Goal: Task Accomplishment & Management: Manage account settings

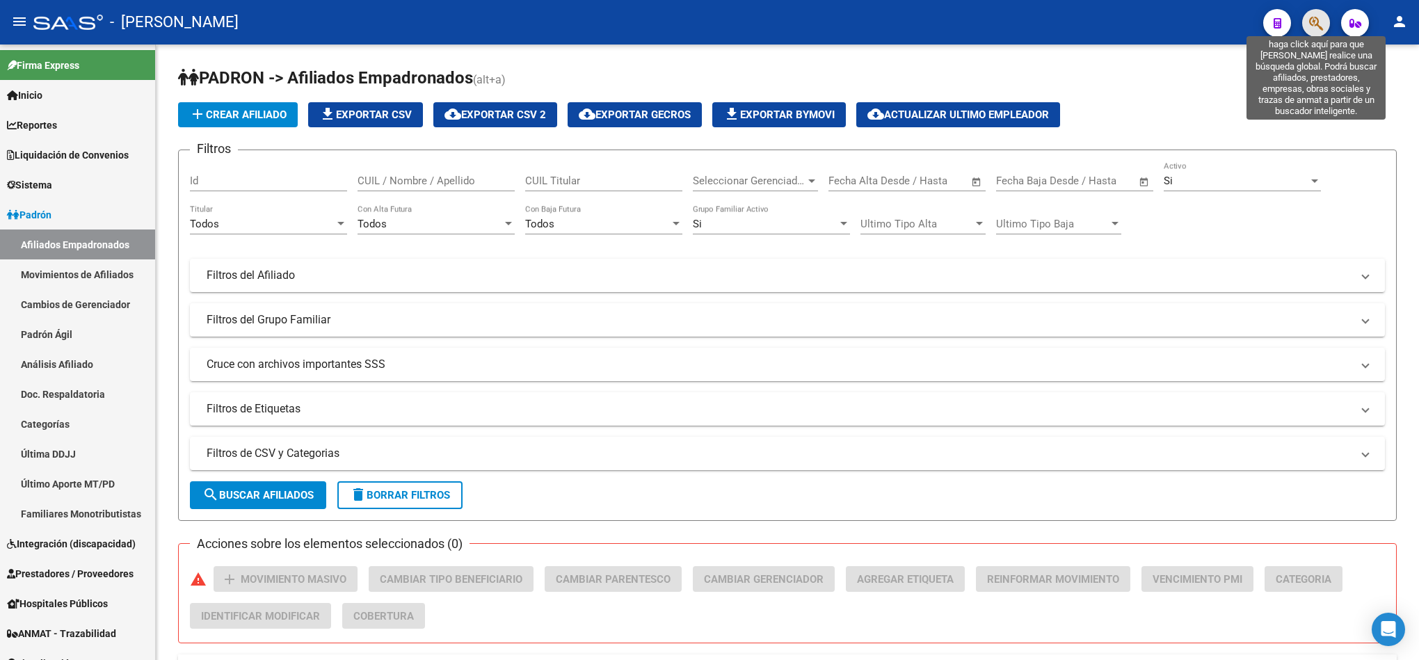
click at [1313, 19] on icon "button" at bounding box center [1316, 23] width 14 height 16
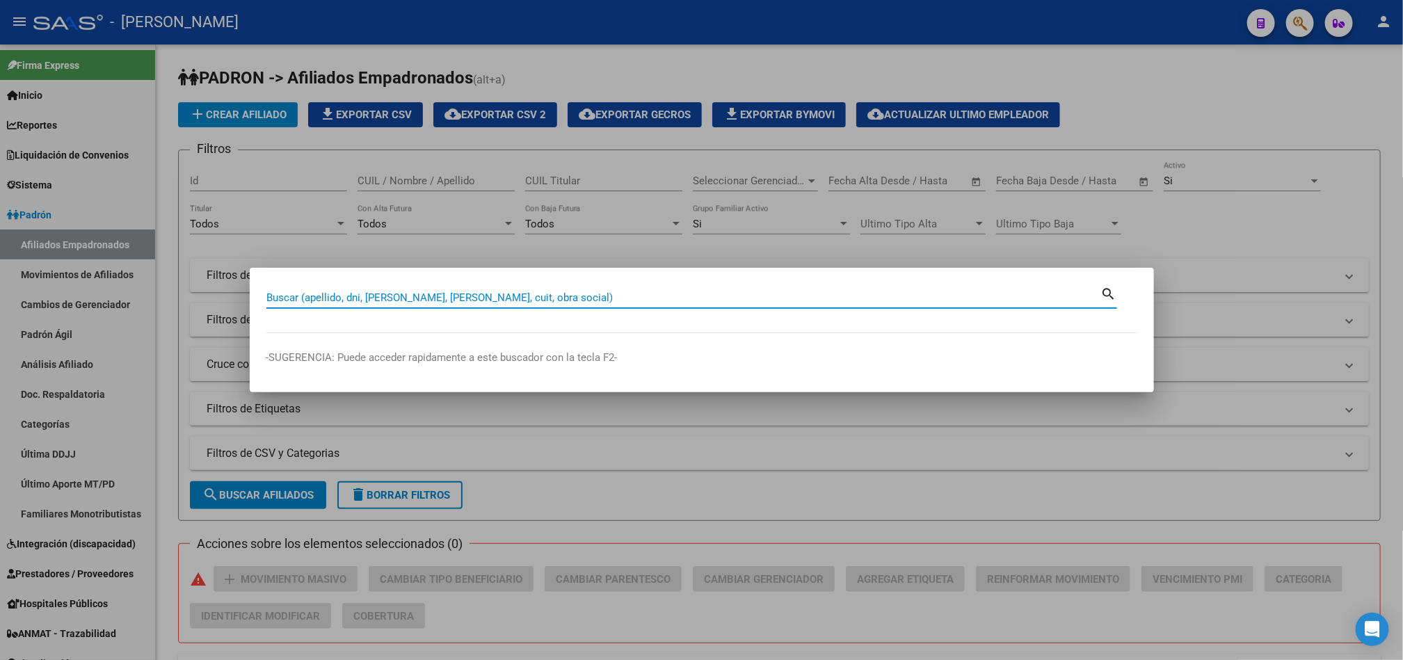
paste input "39429838"
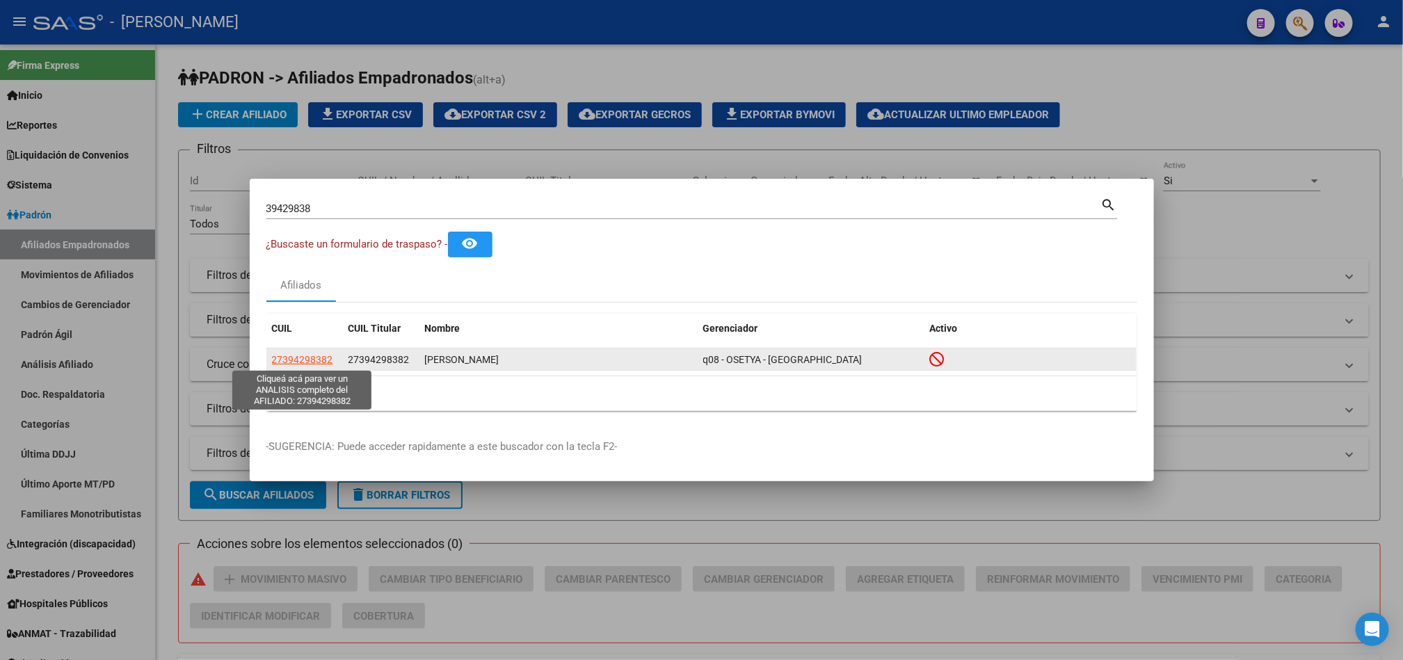
click at [297, 357] on span "27394298382" at bounding box center [302, 359] width 61 height 11
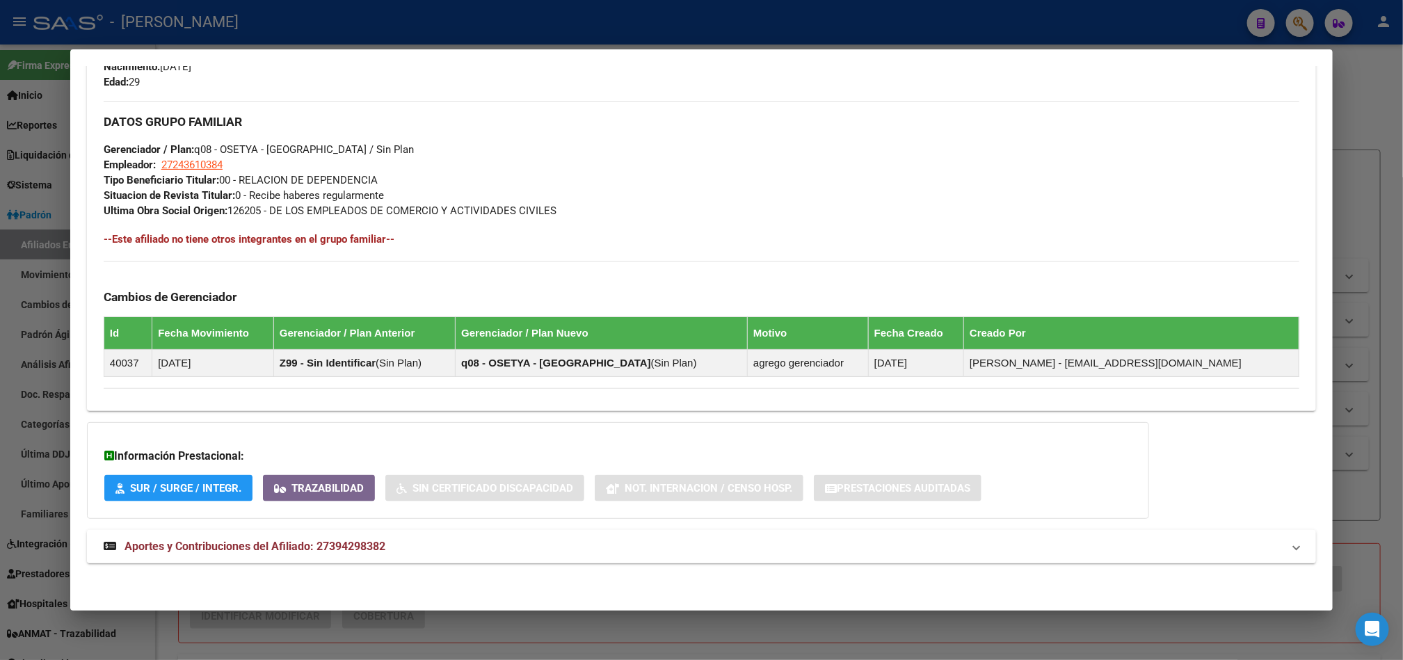
click at [278, 557] on mat-expansion-panel-header "Aportes y Contribuciones del Afiliado: 27394298382" at bounding box center [701, 546] width 1229 height 33
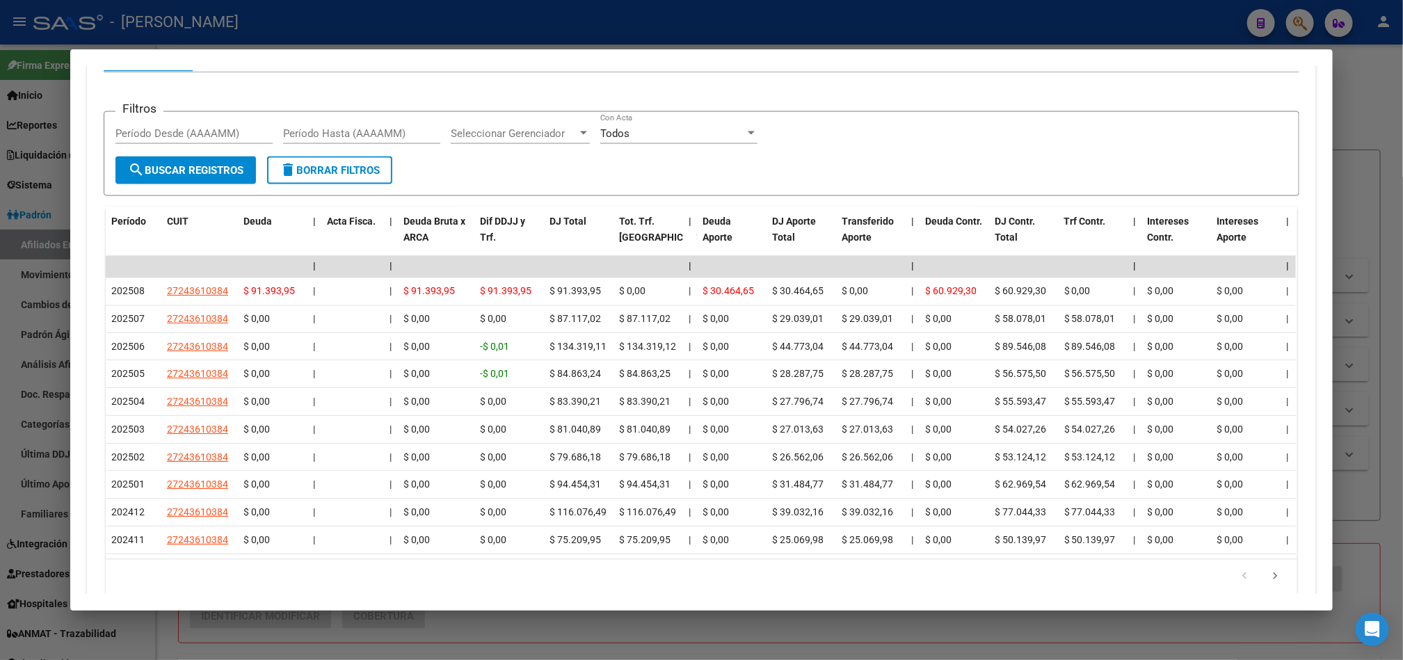
scroll to position [1222, 0]
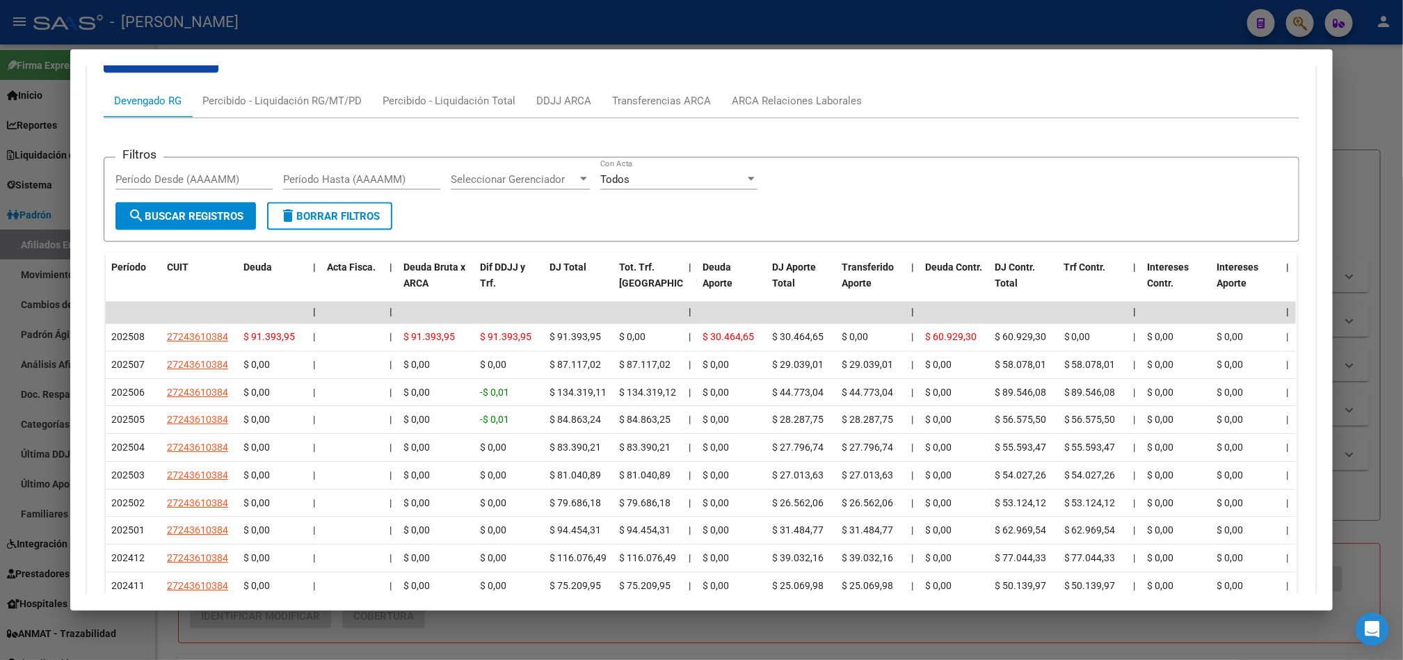
click at [780, 72] on div "cloud_download Exportar CSV Devengado RG Percibido - Liquidación RG/MT/PD Perci…" at bounding box center [702, 344] width 1196 height 615
click at [783, 96] on div "ARCA Relaciones Laborales" at bounding box center [797, 100] width 130 height 15
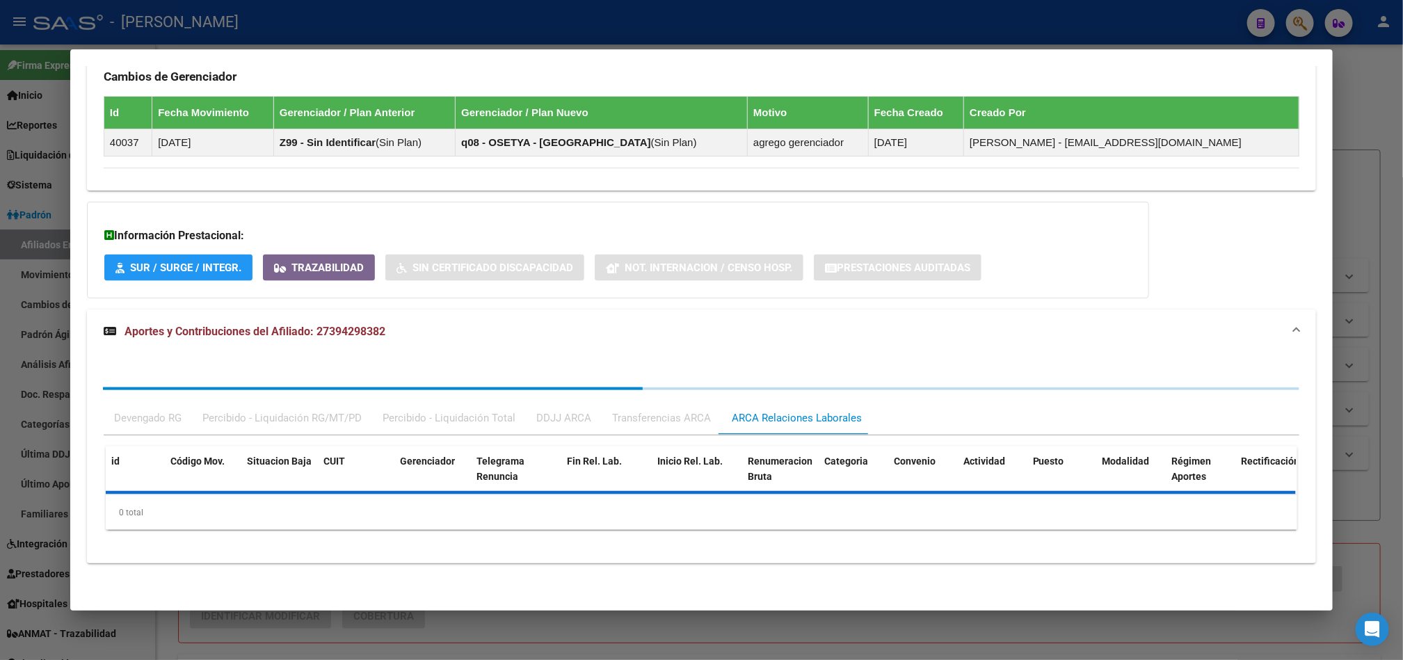
scroll to position [954, 0]
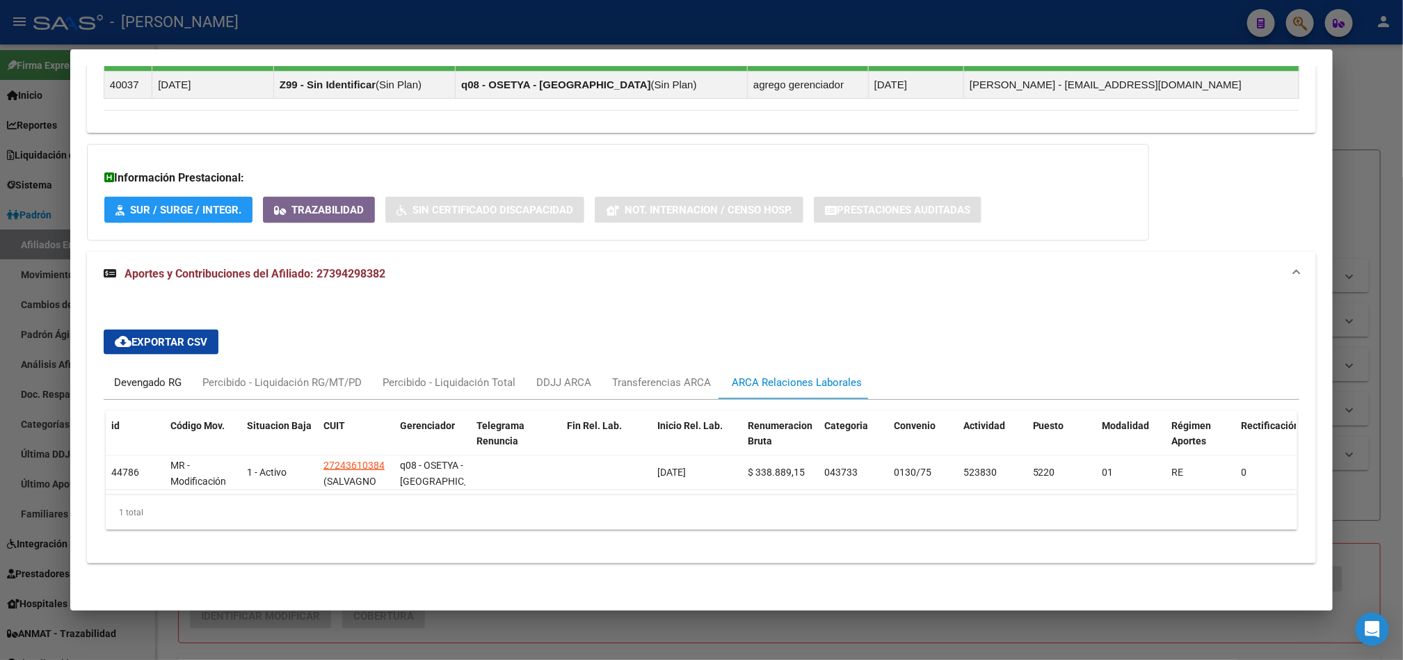
click at [142, 375] on div "Devengado RG" at bounding box center [147, 382] width 67 height 15
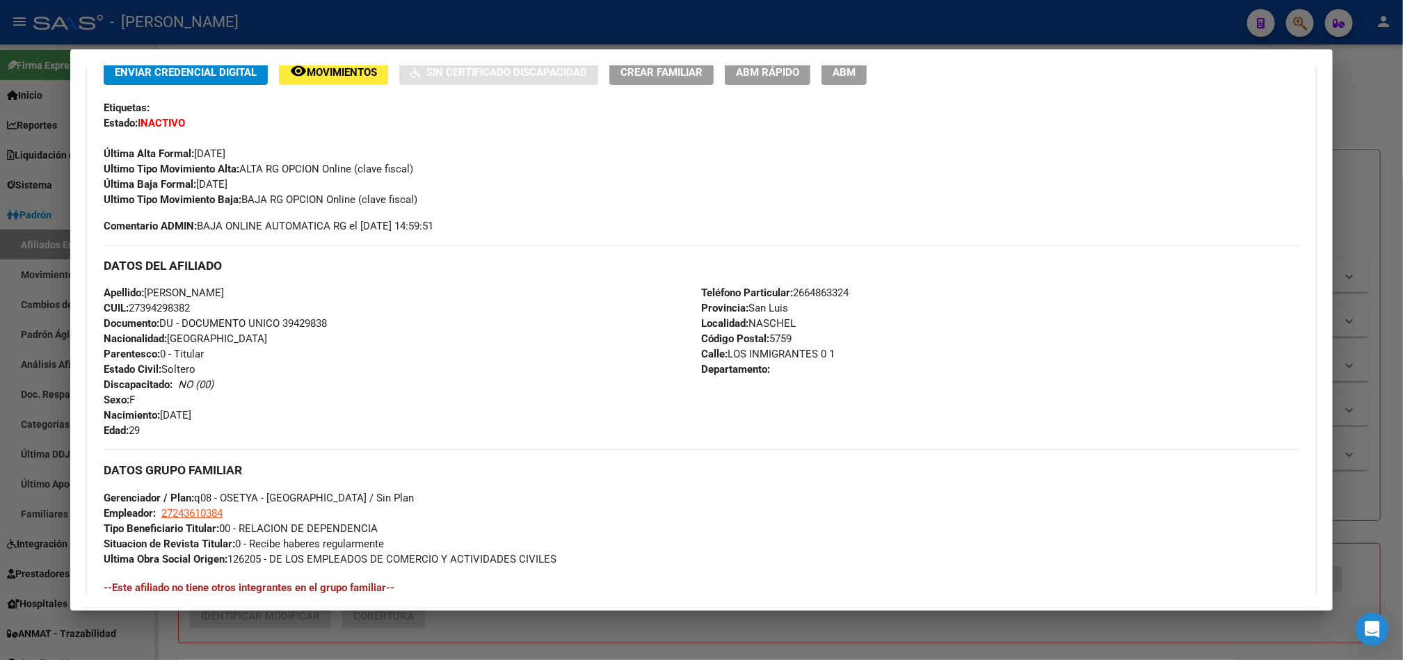
scroll to position [0, 0]
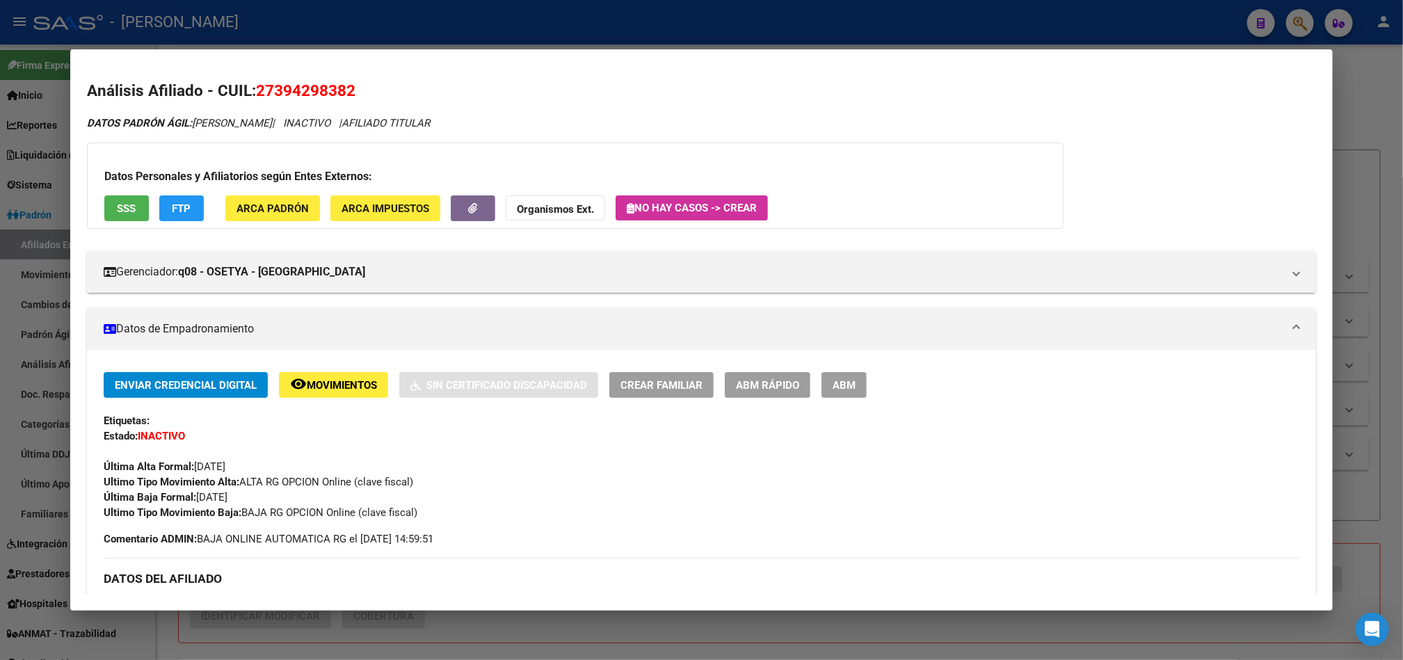
click at [286, 77] on mat-dialog-content "Análisis Afiliado - CUIL: 27394298382 DATOS PADRÓN ÁGIL: [PERSON_NAME] | INACTI…" at bounding box center [701, 330] width 1263 height 528
click at [259, 92] on span "27394298382" at bounding box center [305, 90] width 99 height 18
click at [273, 93] on span "27394298382" at bounding box center [305, 90] width 99 height 18
drag, startPoint x: 267, startPoint y: 92, endPoint x: 336, endPoint y: 88, distance: 69.0
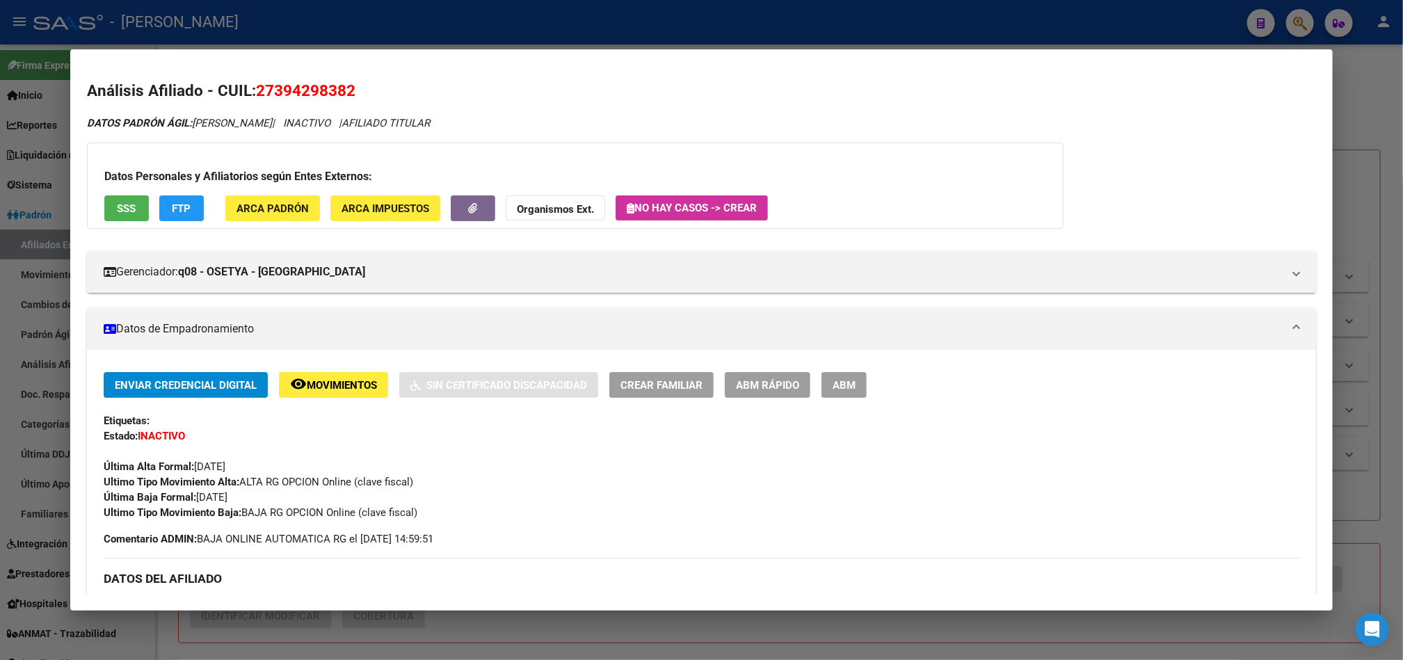
click at [336, 88] on span "27394298382" at bounding box center [305, 90] width 99 height 18
copy span "39429838"
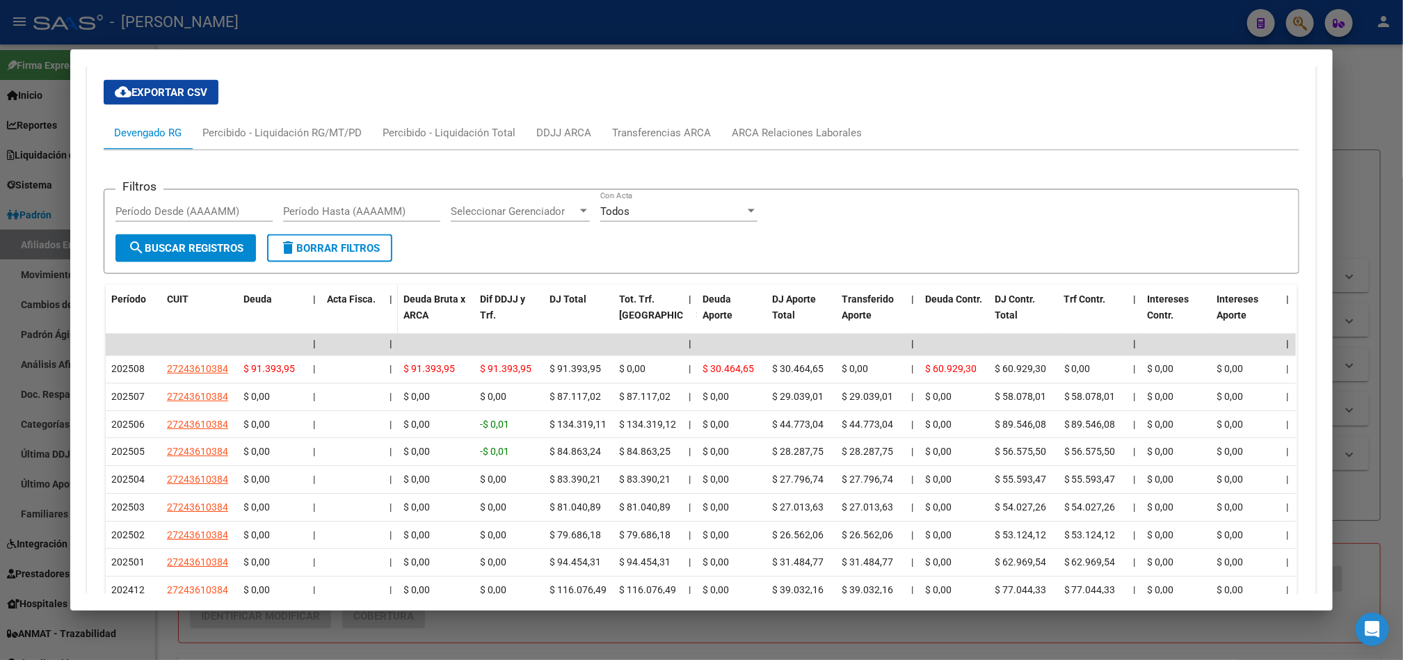
scroll to position [1252, 0]
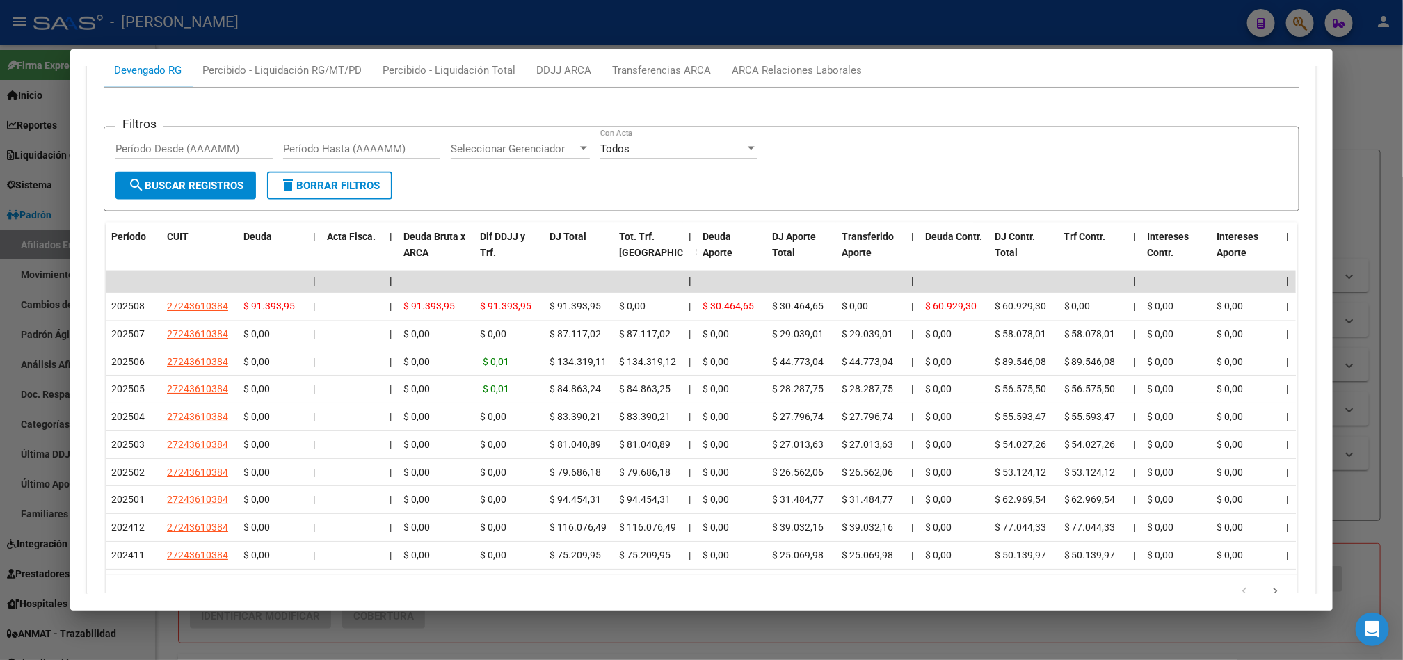
click at [0, 202] on div at bounding box center [701, 330] width 1403 height 660
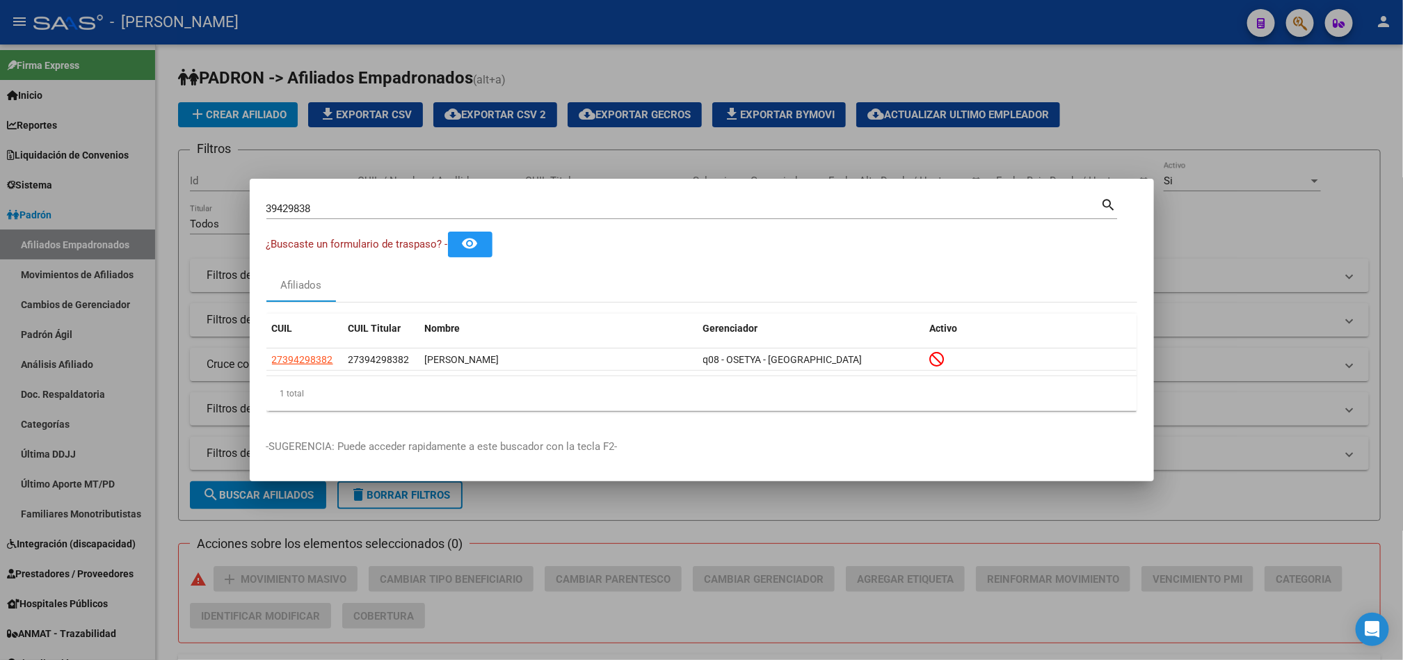
click at [415, 200] on div "39429838 Buscar (apellido, dni, [PERSON_NAME], [PERSON_NAME], cuit, obra social)" at bounding box center [683, 208] width 835 height 21
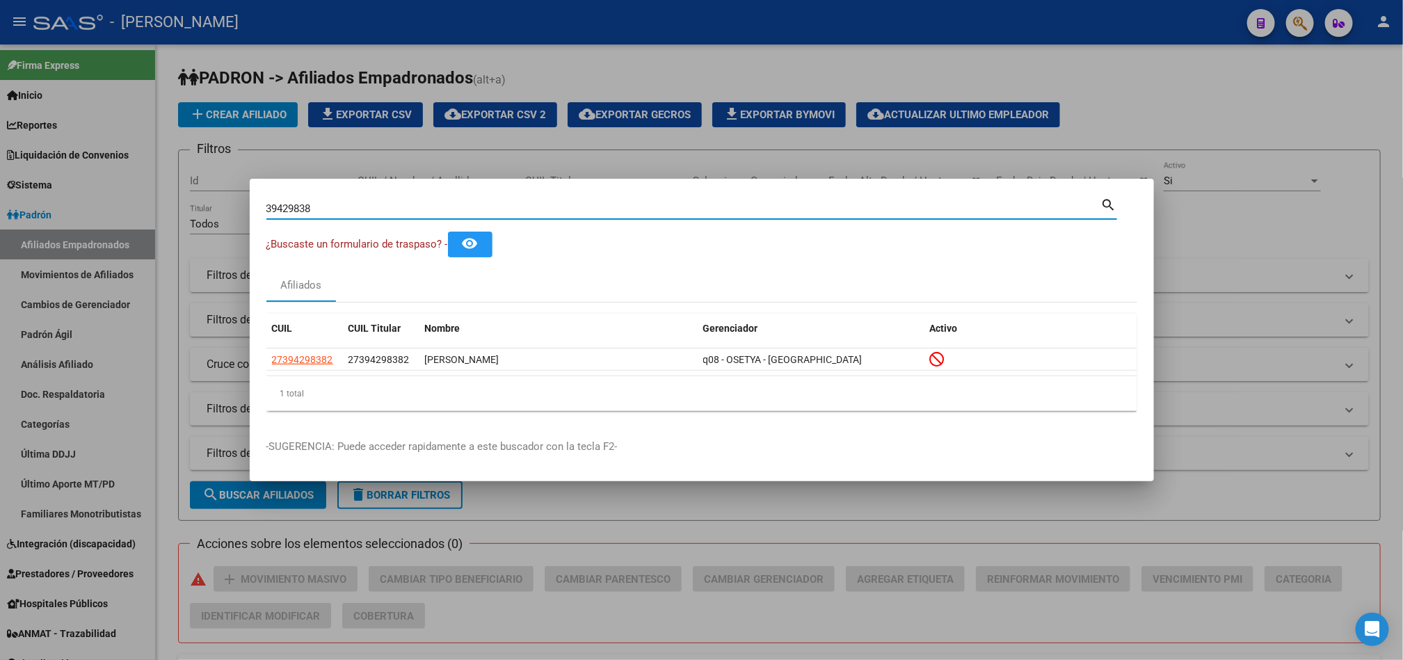
drag, startPoint x: 415, startPoint y: 200, endPoint x: 411, endPoint y: 209, distance: 10.0
click at [415, 202] on div "39429838 Buscar (apellido, dni, [PERSON_NAME], [PERSON_NAME], cuit, obra social)" at bounding box center [683, 208] width 835 height 21
click at [411, 211] on input "39429838" at bounding box center [683, 208] width 835 height 13
paste input "20326465071"
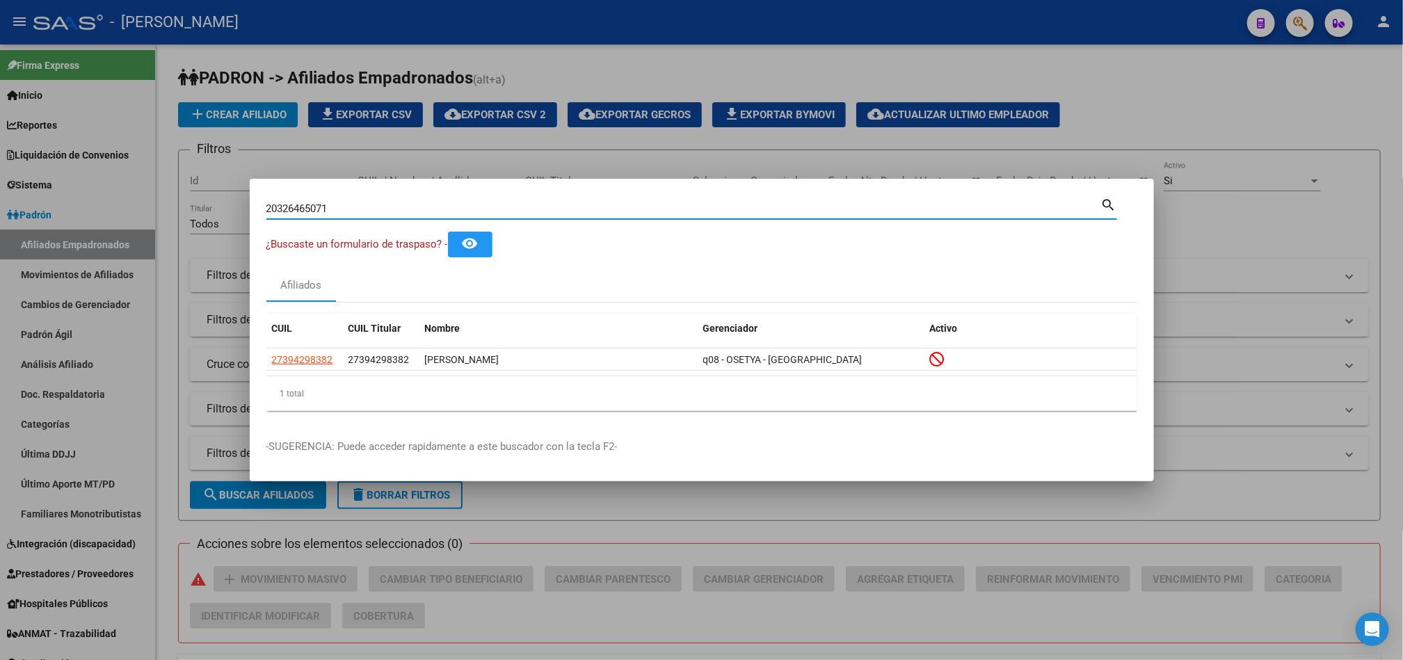
type input "20326465071"
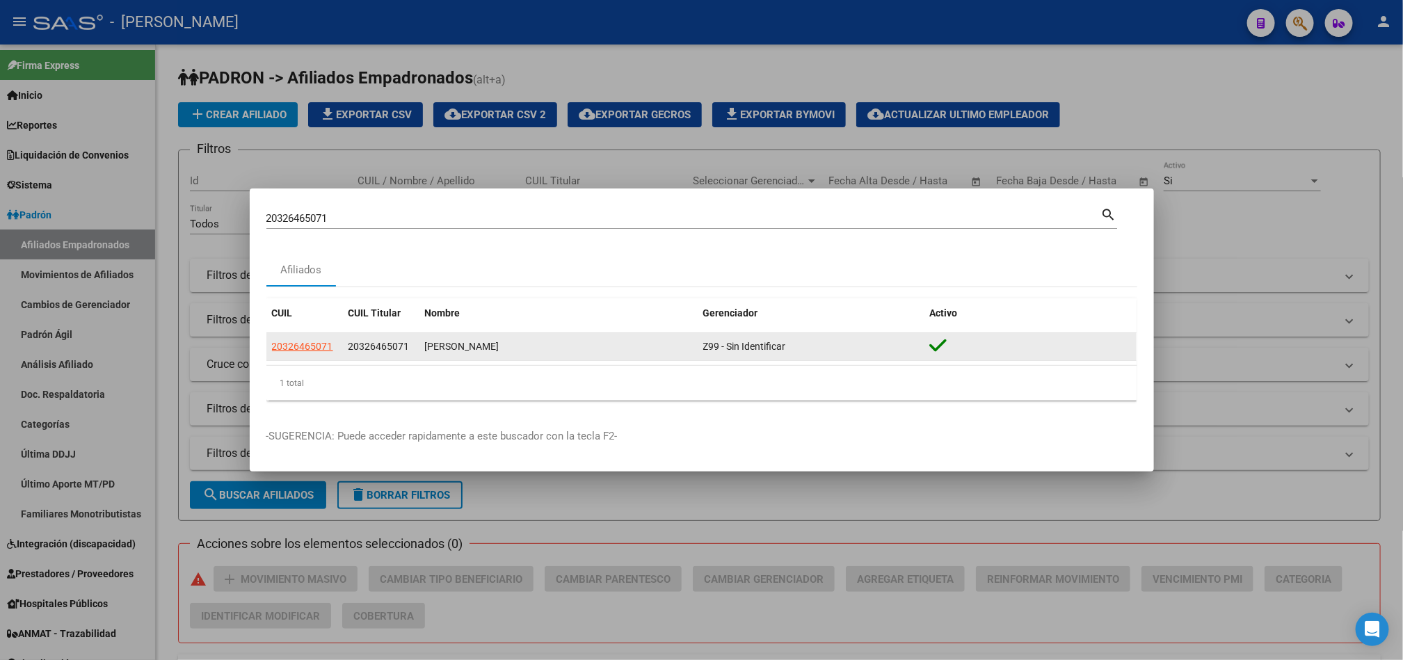
drag, startPoint x: 292, startPoint y: 351, endPoint x: 479, endPoint y: 351, distance: 186.4
click at [479, 351] on div "20326465071 20326465071 [PERSON_NAME] Z99 - Sin Identificar" at bounding box center [701, 347] width 870 height 28
click at [319, 351] on span "20326465071" at bounding box center [302, 346] width 61 height 11
copy div "6465071 20326465071 [PERSON_NAME]"
type textarea "20326465071"
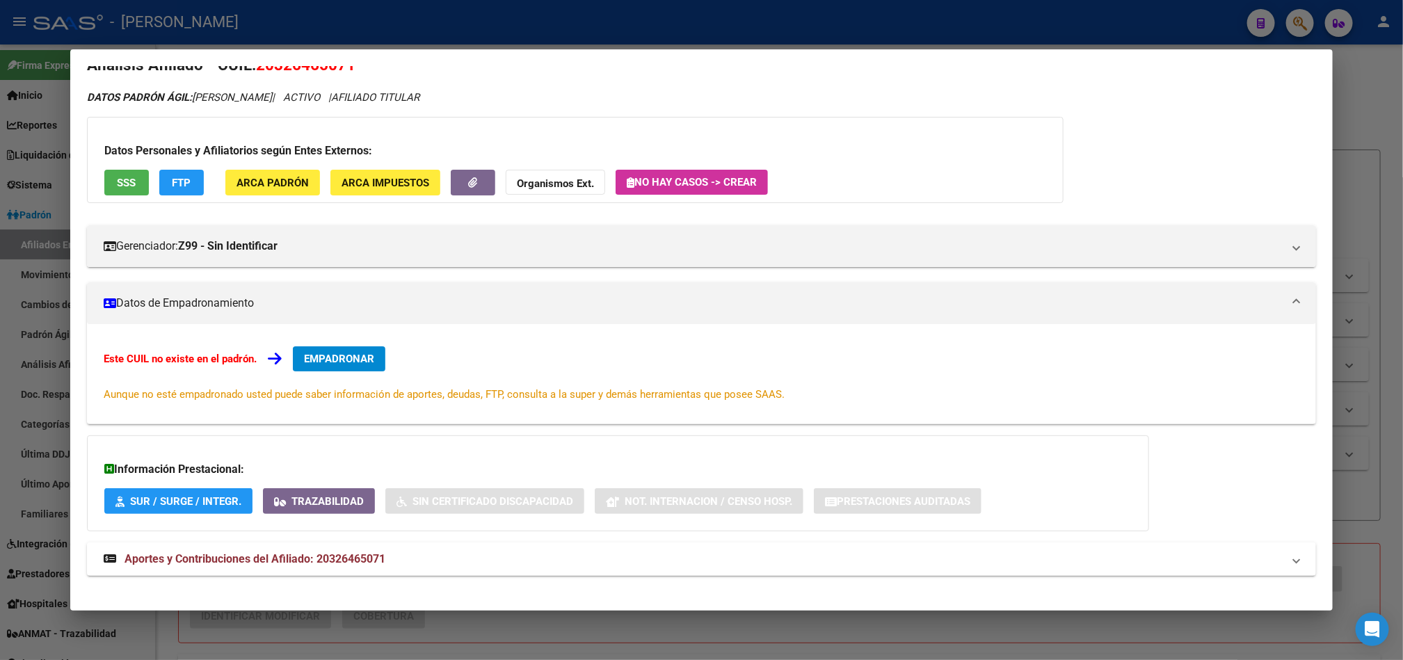
scroll to position [38, 0]
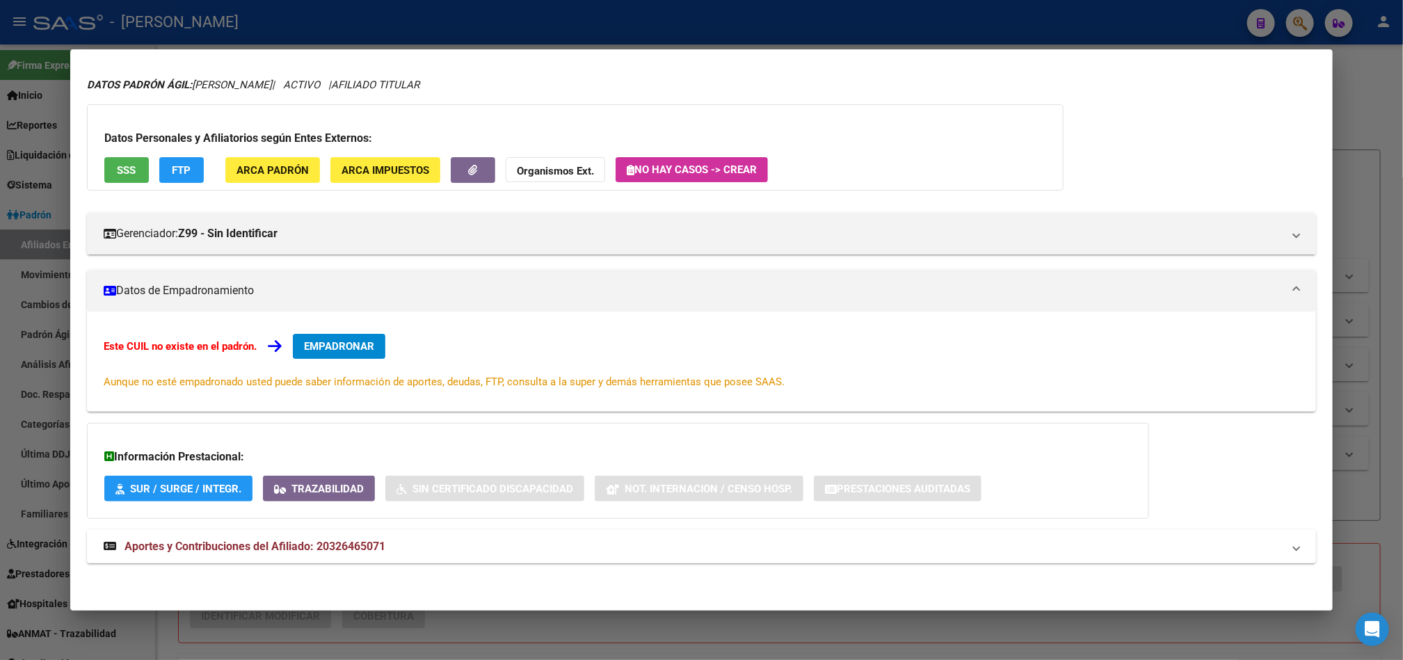
click at [351, 556] on mat-expansion-panel-header "Aportes y Contribuciones del Afiliado: 20326465071" at bounding box center [701, 546] width 1229 height 33
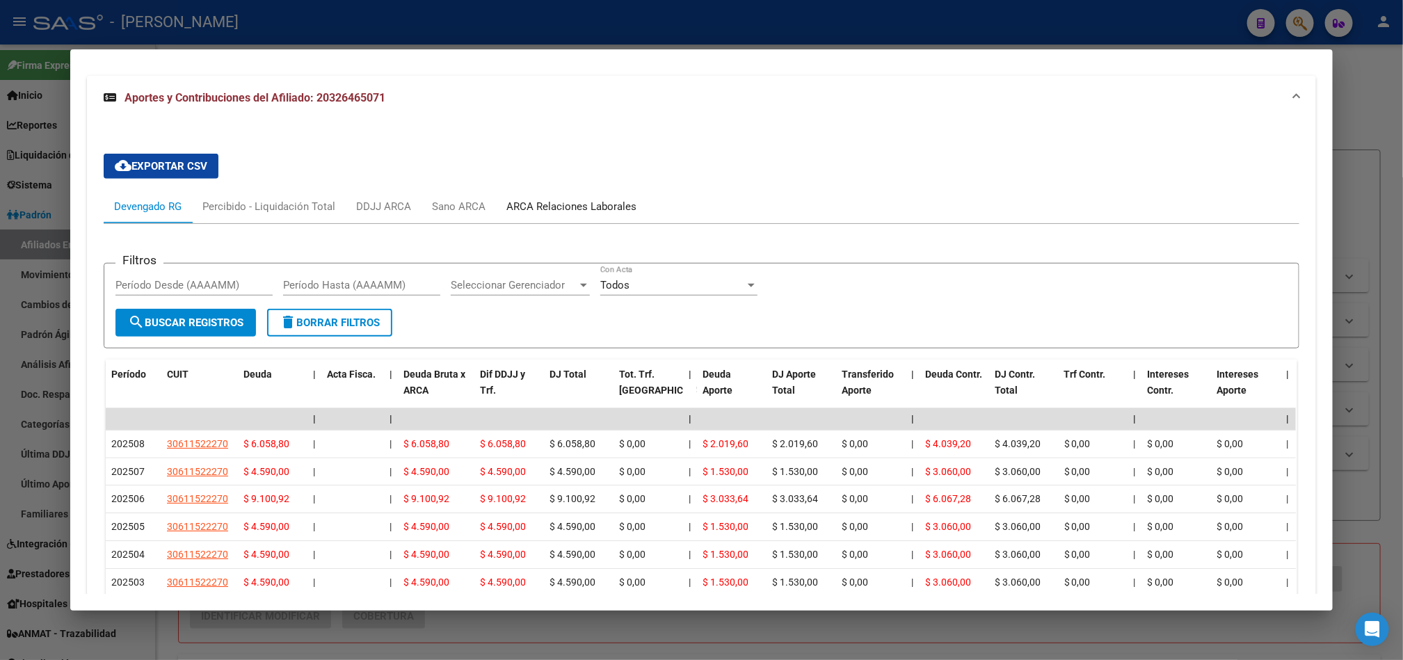
click at [538, 201] on div "ARCA Relaciones Laborales" at bounding box center [571, 206] width 130 height 15
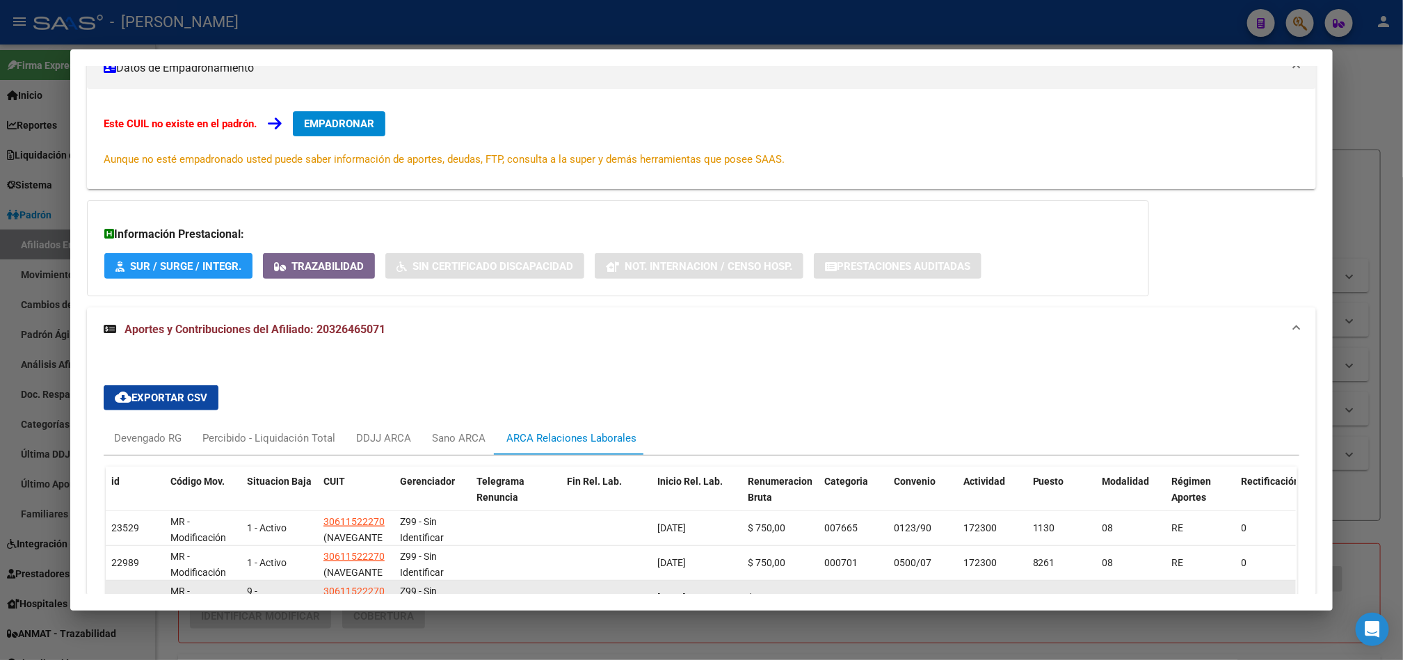
scroll to position [439, 0]
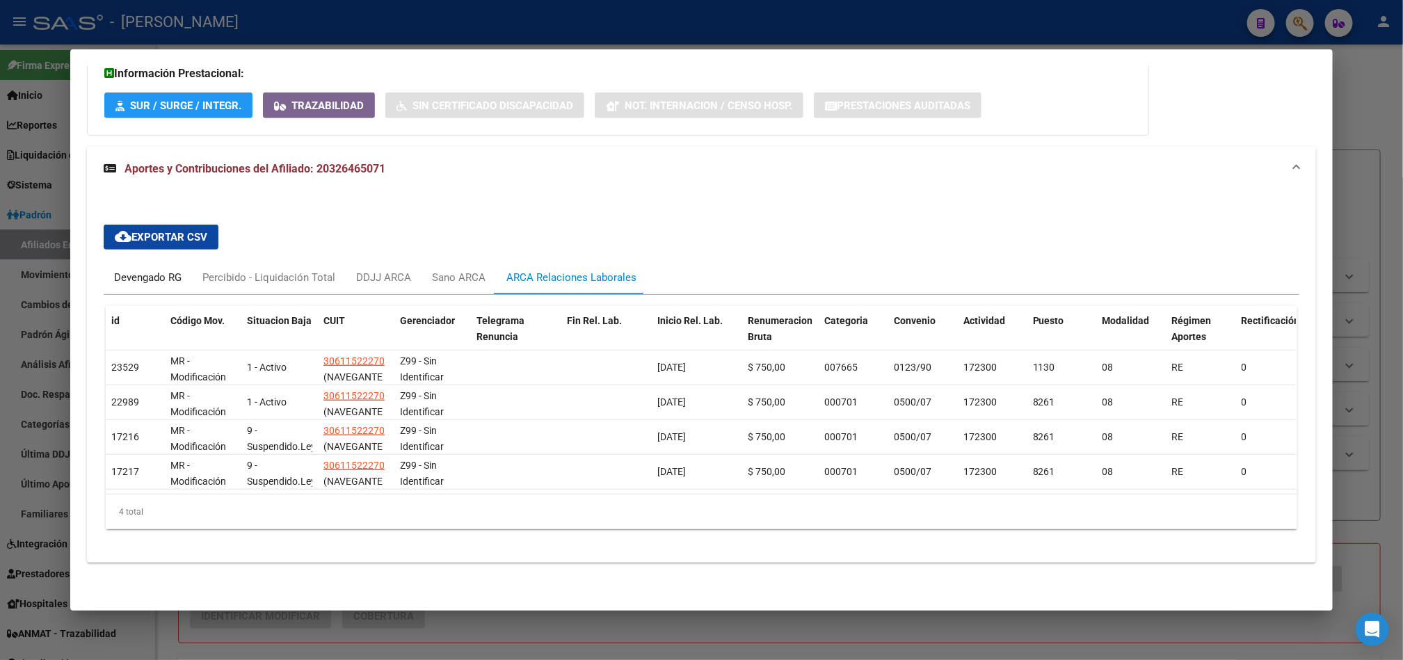
click at [149, 270] on div "Devengado RG" at bounding box center [147, 277] width 67 height 15
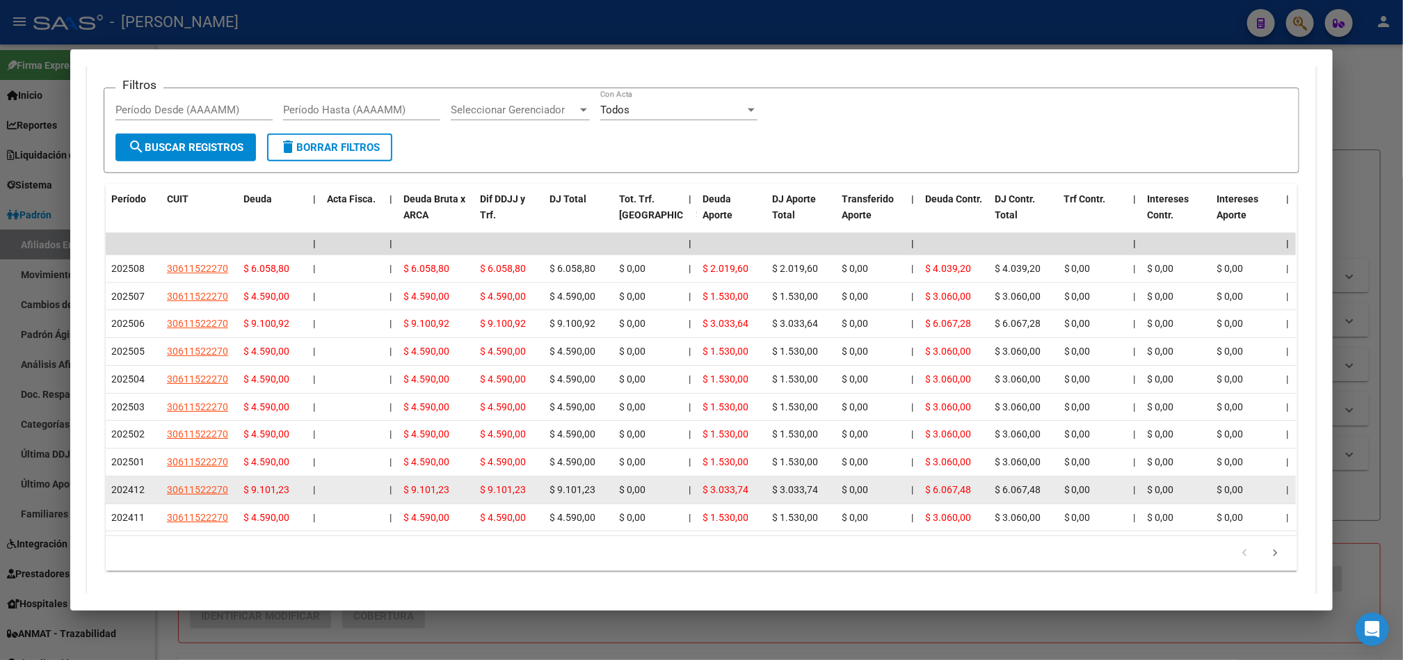
scroll to position [726, 0]
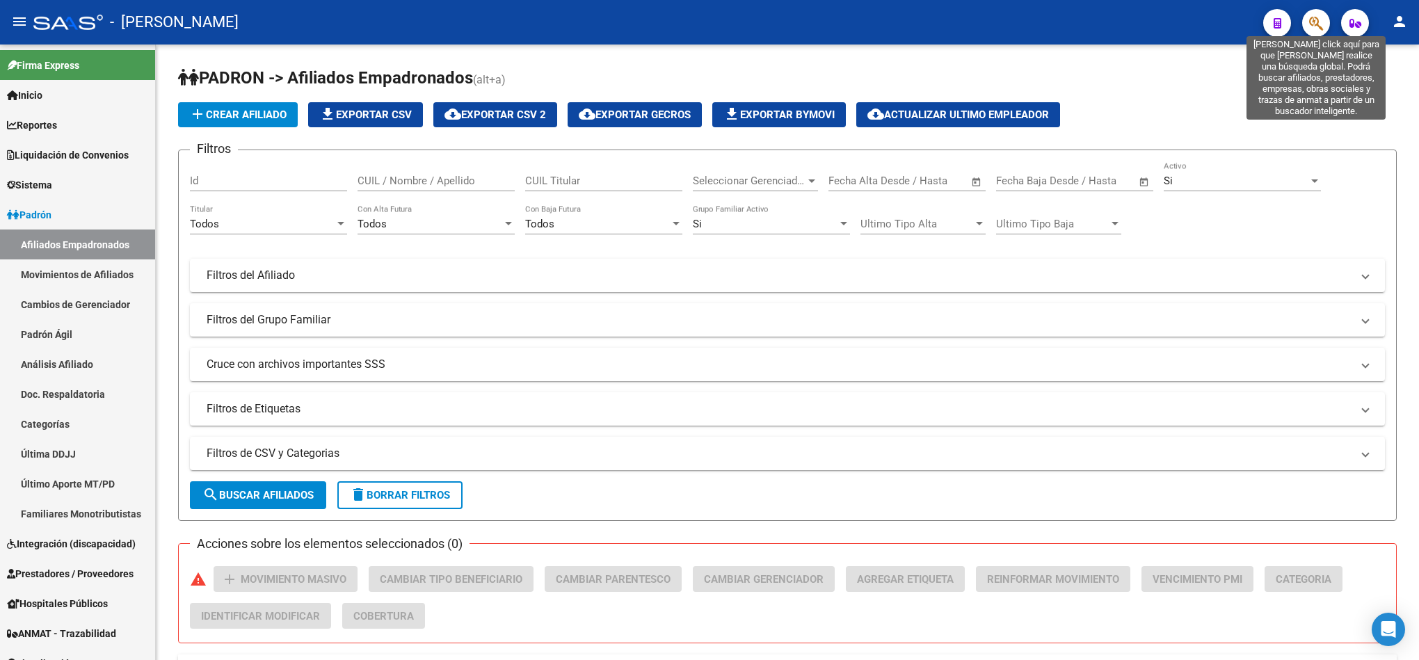
drag, startPoint x: 1281, startPoint y: 25, endPoint x: 1311, endPoint y: 23, distance: 30.0
click at [1311, 23] on mat-toolbar "menu - osetya person" at bounding box center [709, 22] width 1419 height 45
click at [1311, 23] on icon "button" at bounding box center [1316, 23] width 14 height 16
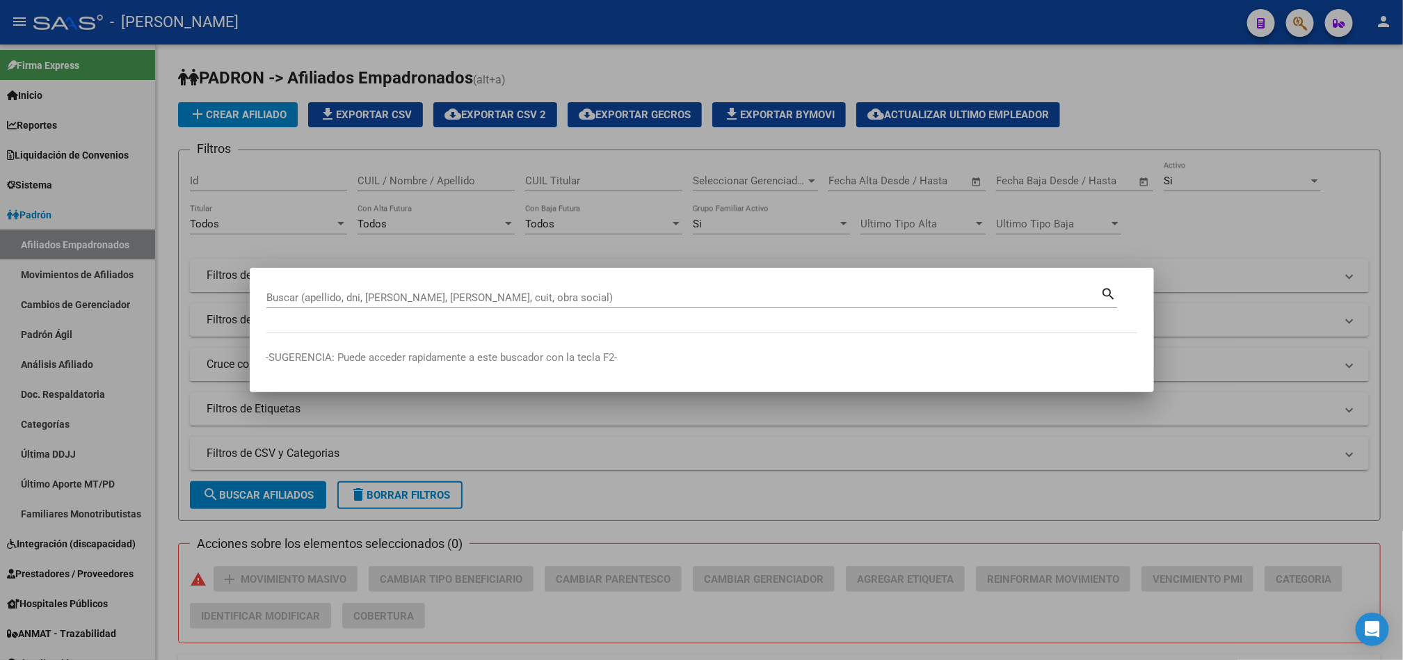
paste input "20320545391"
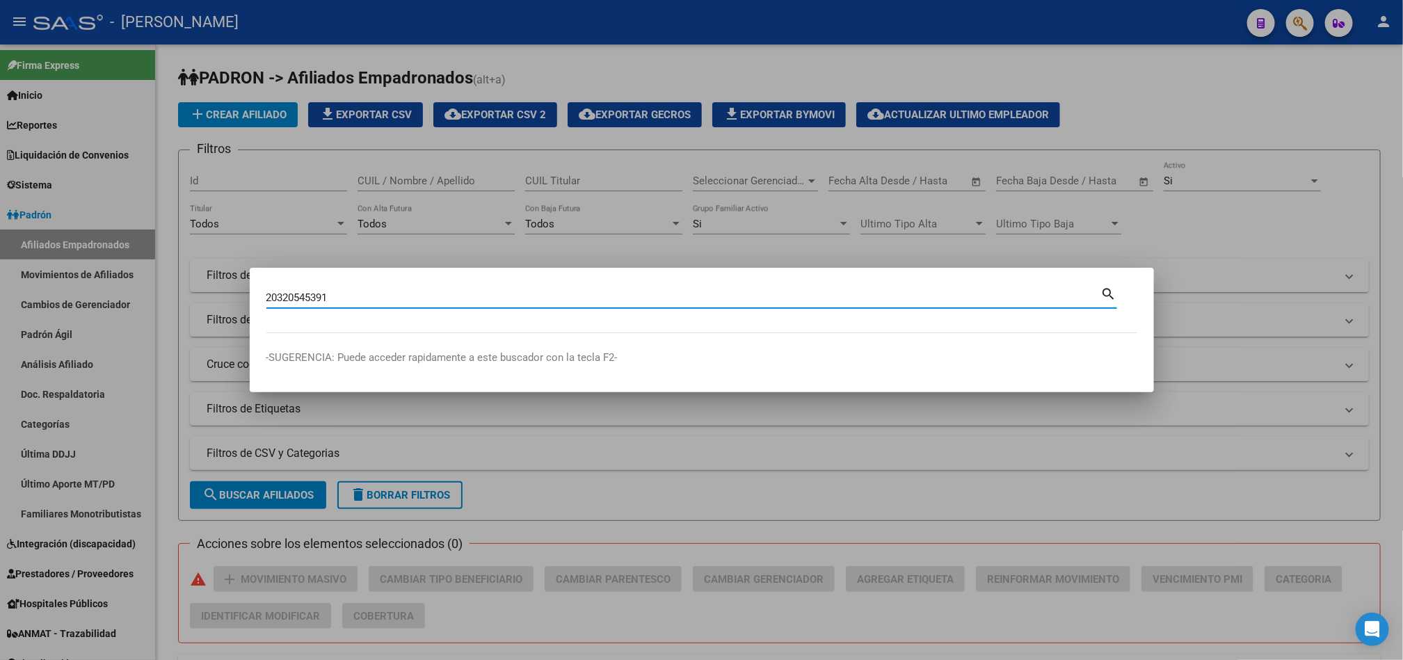
type input "20320545391"
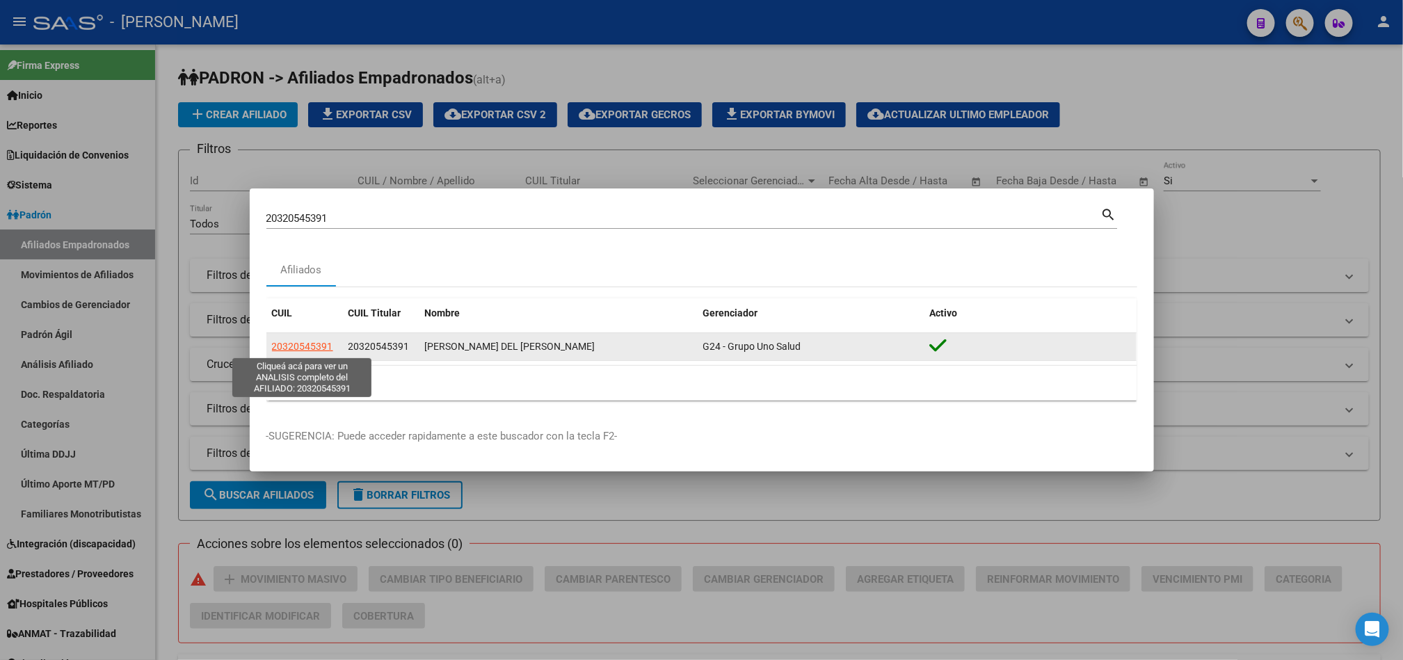
click at [305, 351] on span "20320545391" at bounding box center [302, 346] width 61 height 11
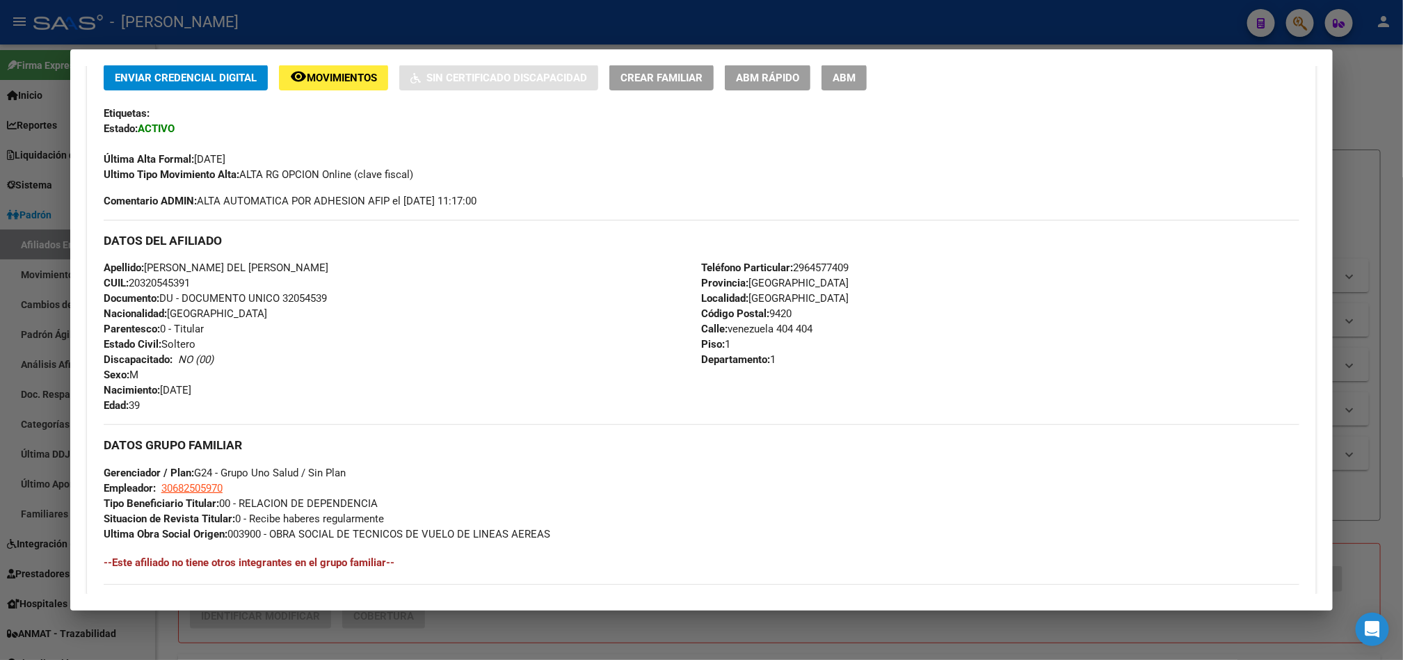
scroll to position [633, 0]
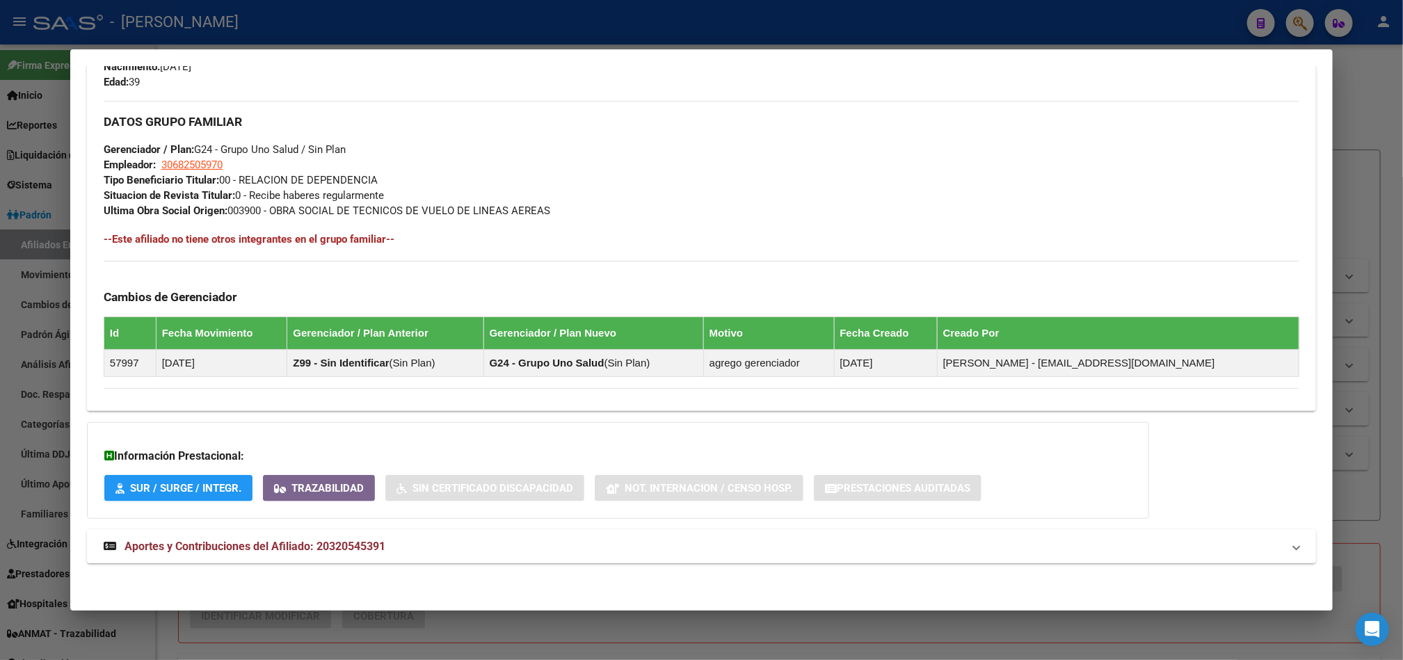
click at [386, 550] on mat-panel-title "Aportes y Contribuciones del Afiliado: 20320545391" at bounding box center [693, 546] width 1179 height 17
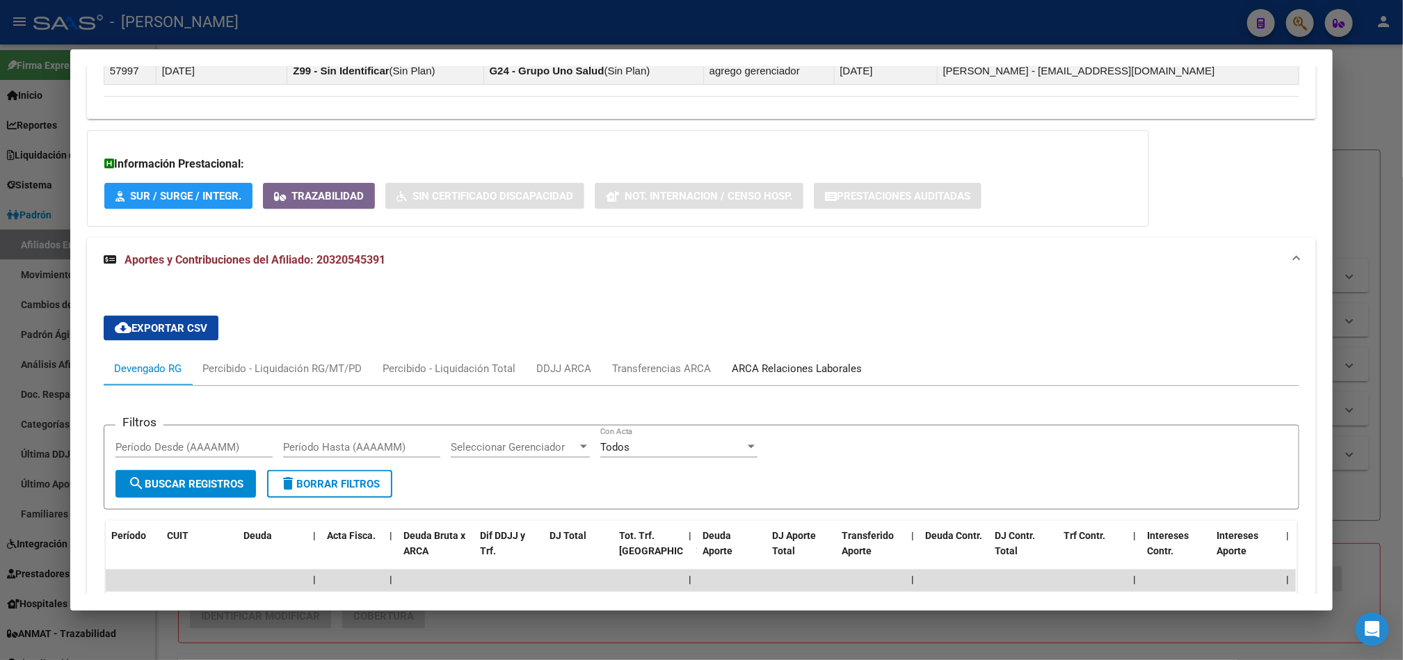
click at [808, 380] on div "ARCA Relaciones Laborales" at bounding box center [796, 368] width 151 height 33
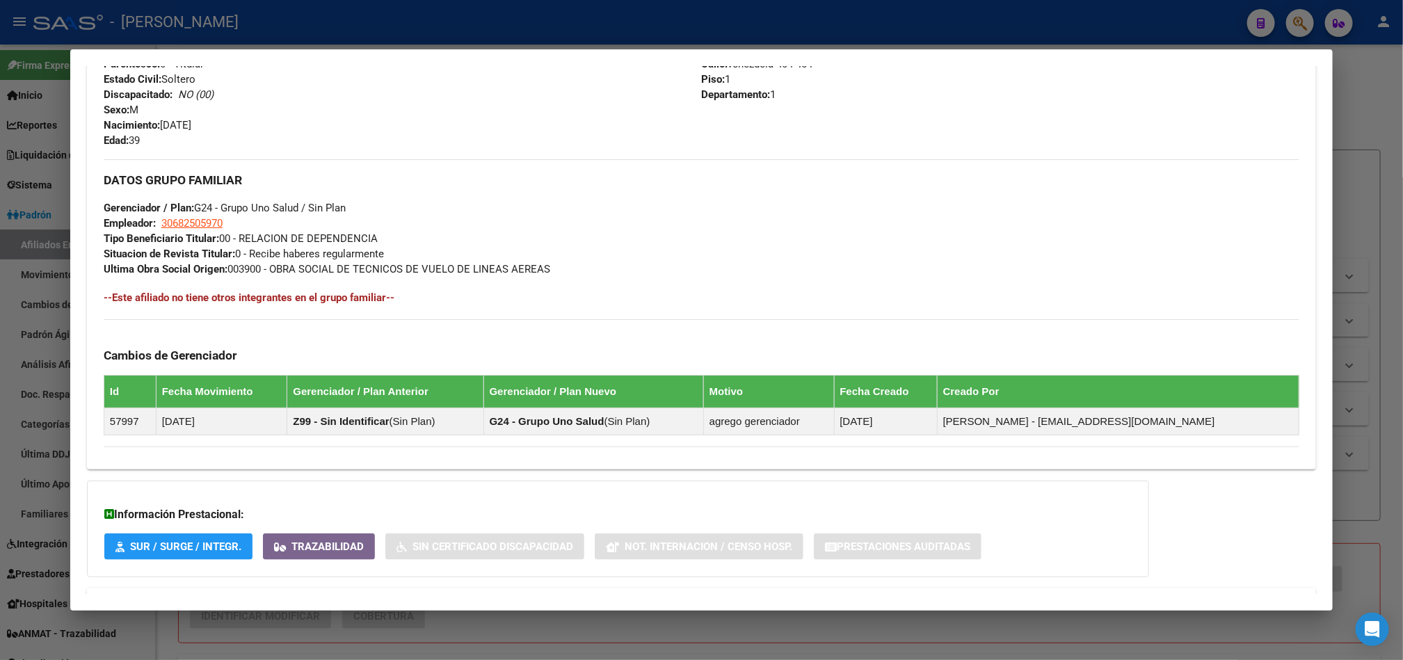
scroll to position [0, 0]
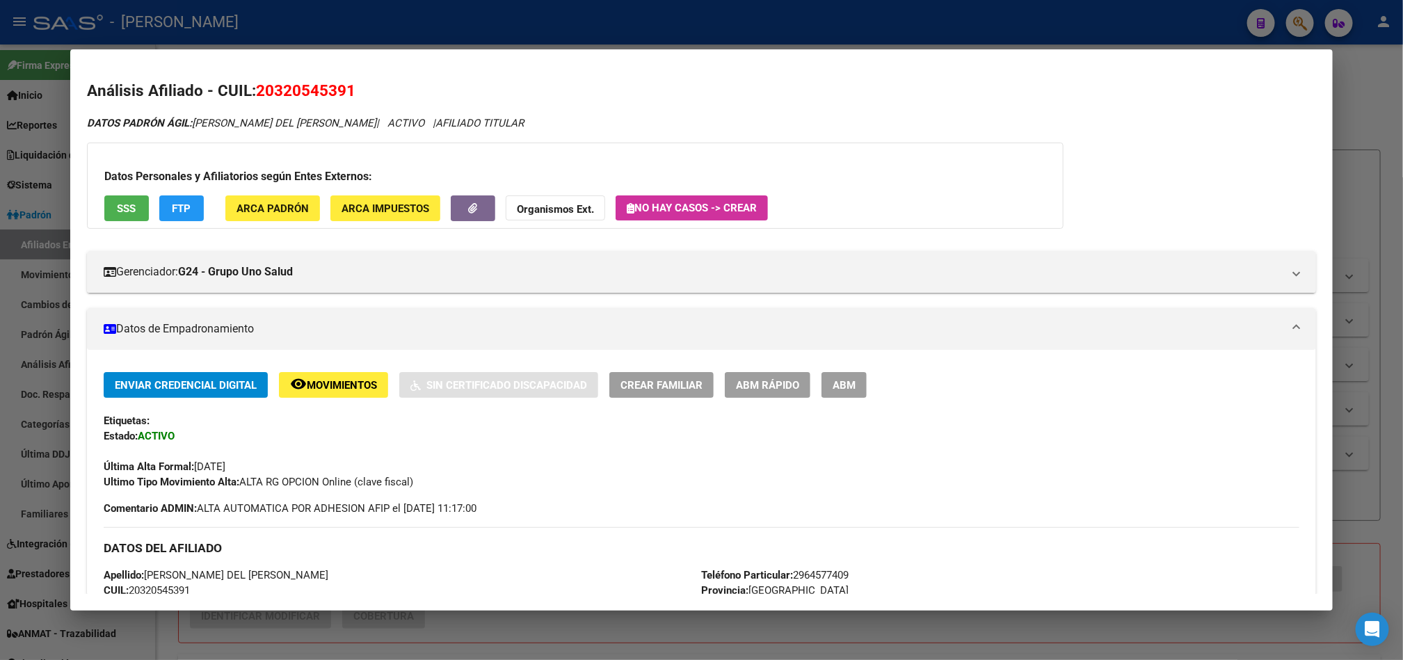
click at [299, 86] on span "20320545391" at bounding box center [305, 90] width 99 height 18
click at [846, 386] on span "ABM" at bounding box center [844, 385] width 23 height 13
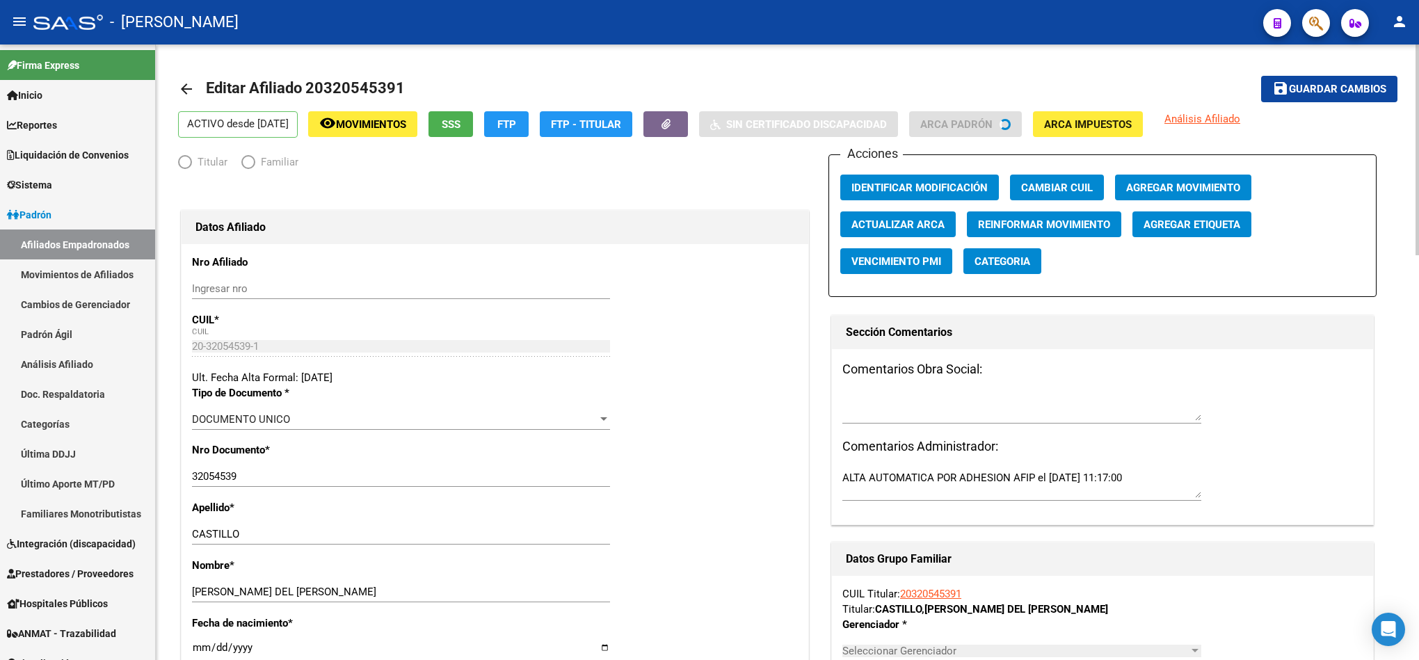
radio input "true"
type input "30-68250597-0"
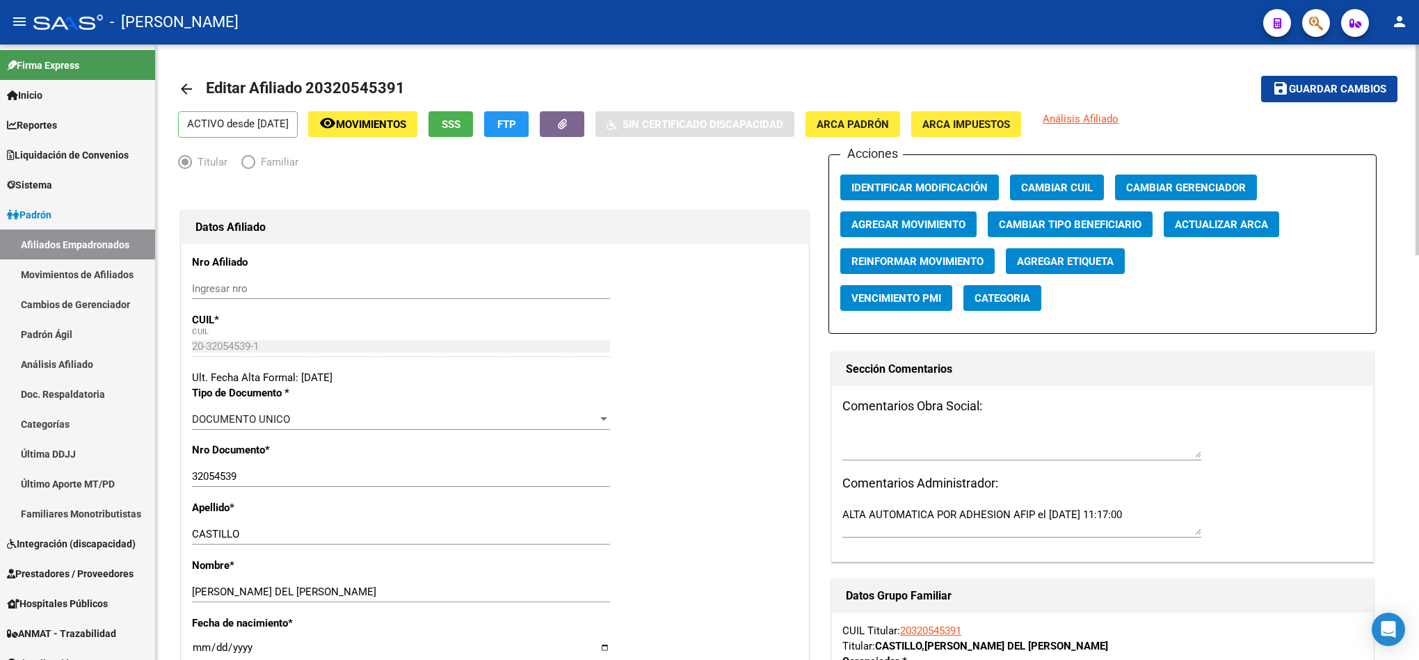
click at [947, 230] on span "Agregar Movimiento" at bounding box center [908, 224] width 114 height 13
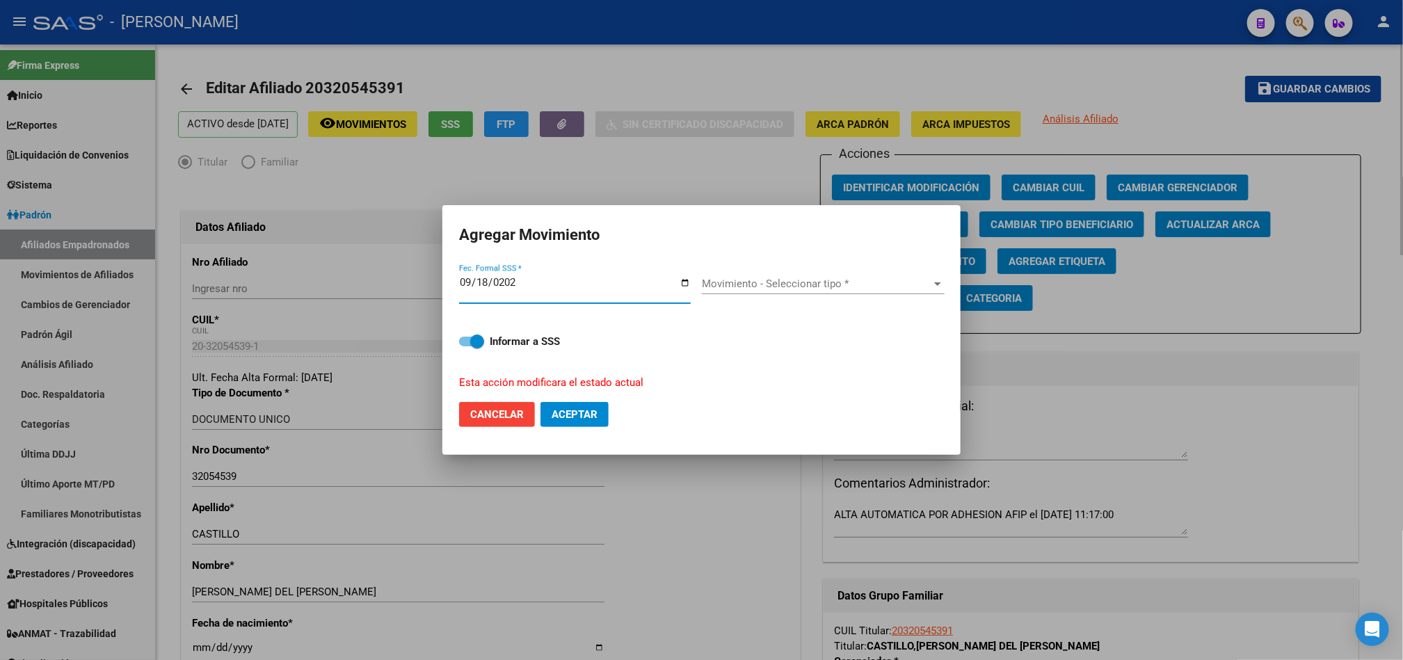
type input "2025-09-18"
click at [750, 280] on span "Movimiento - Seleccionar tipo *" at bounding box center [817, 284] width 230 height 13
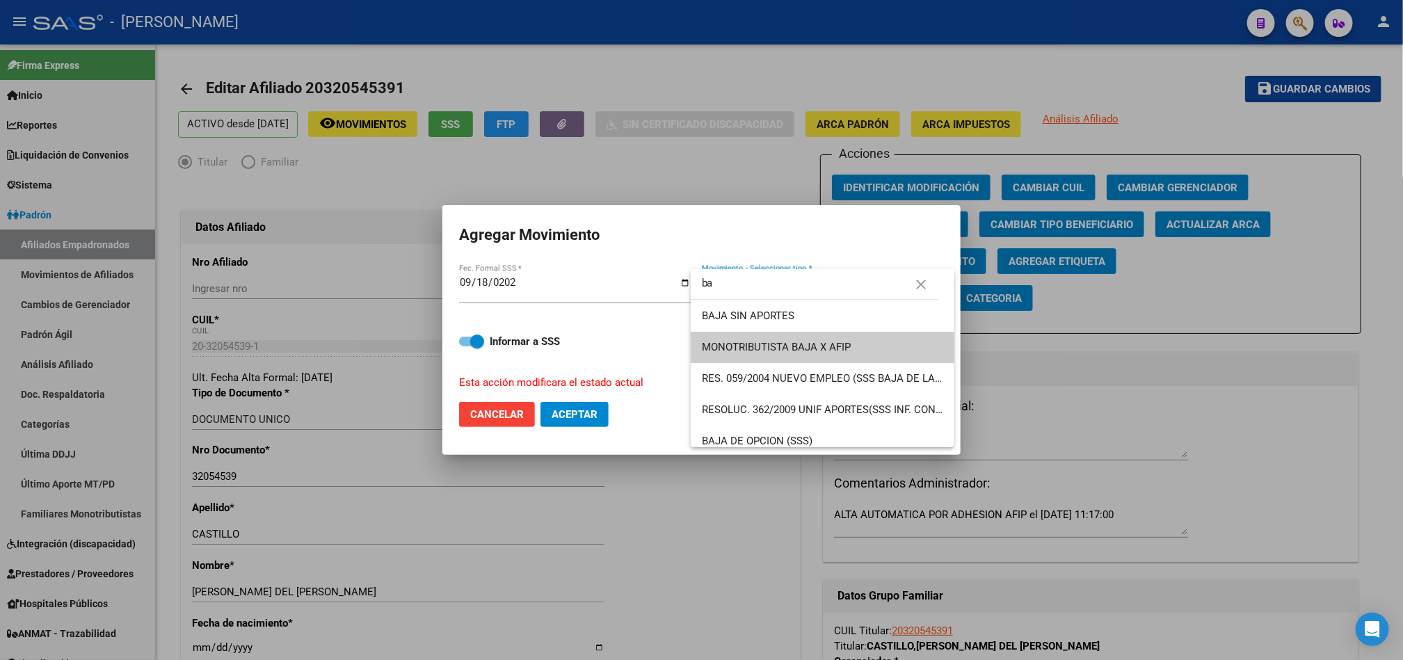
scroll to position [228, 0]
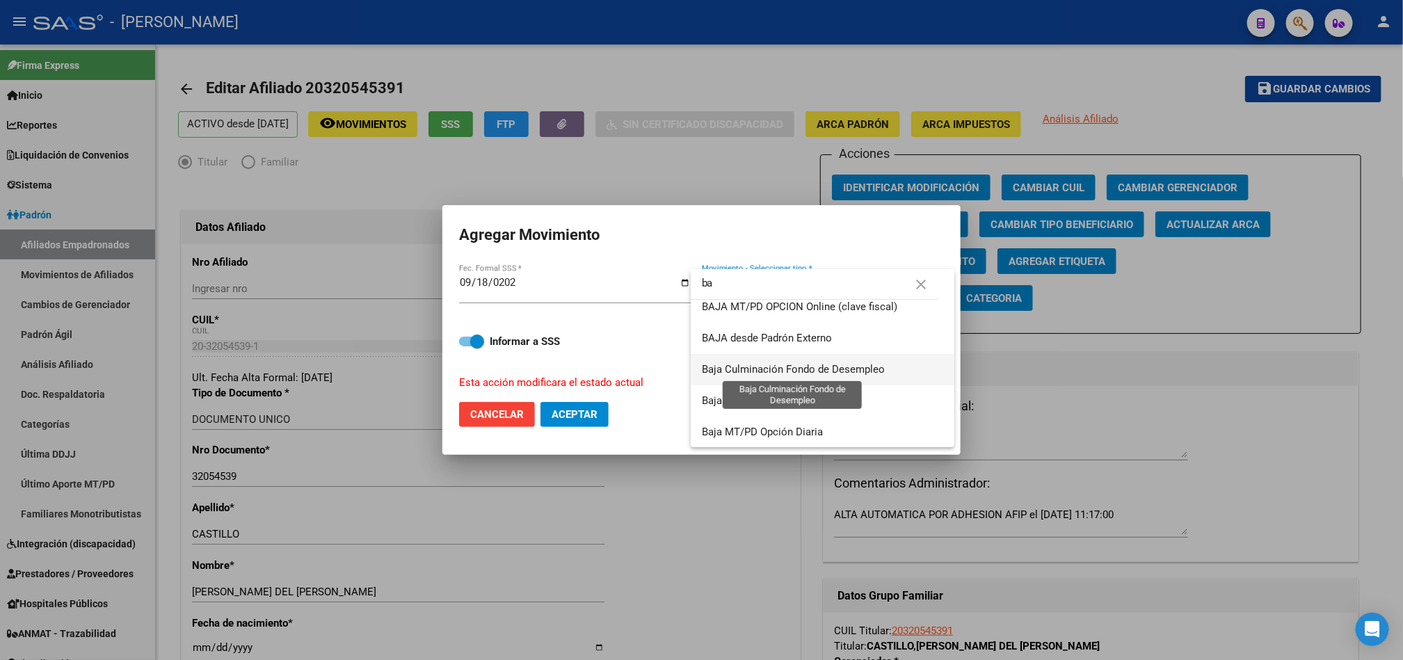
type input "b"
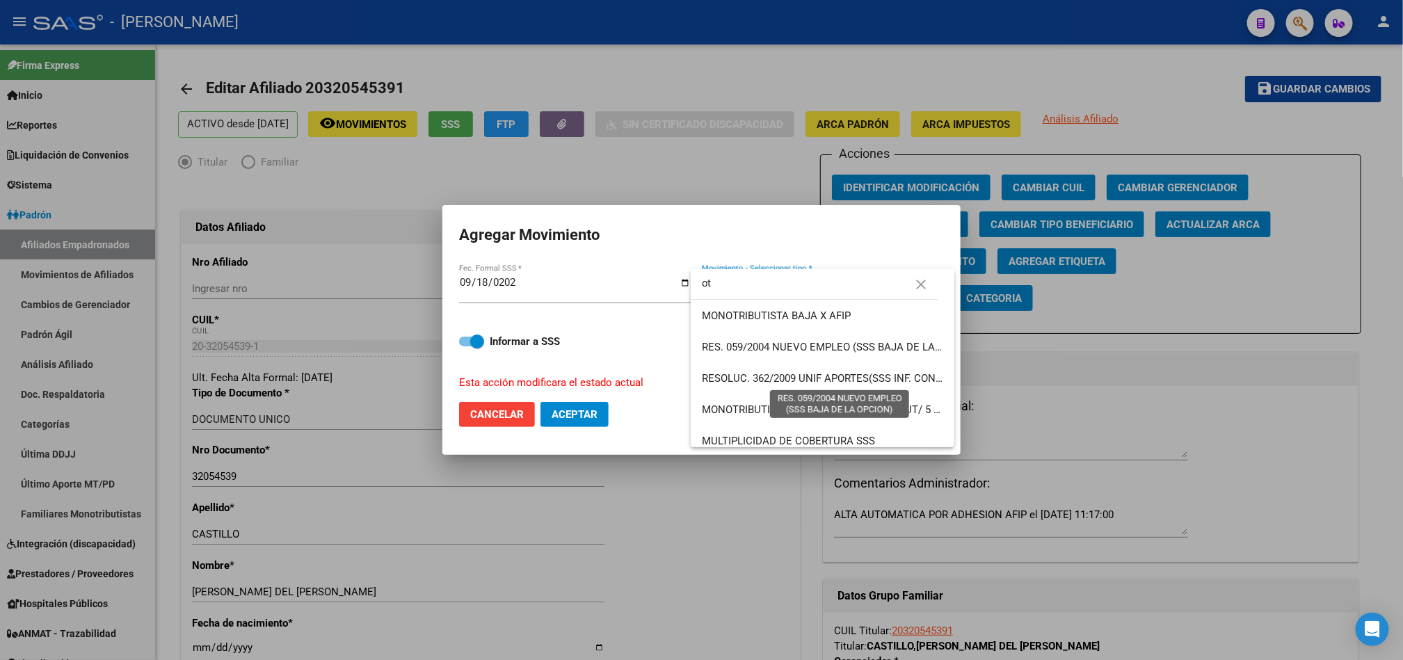
scroll to position [0, 0]
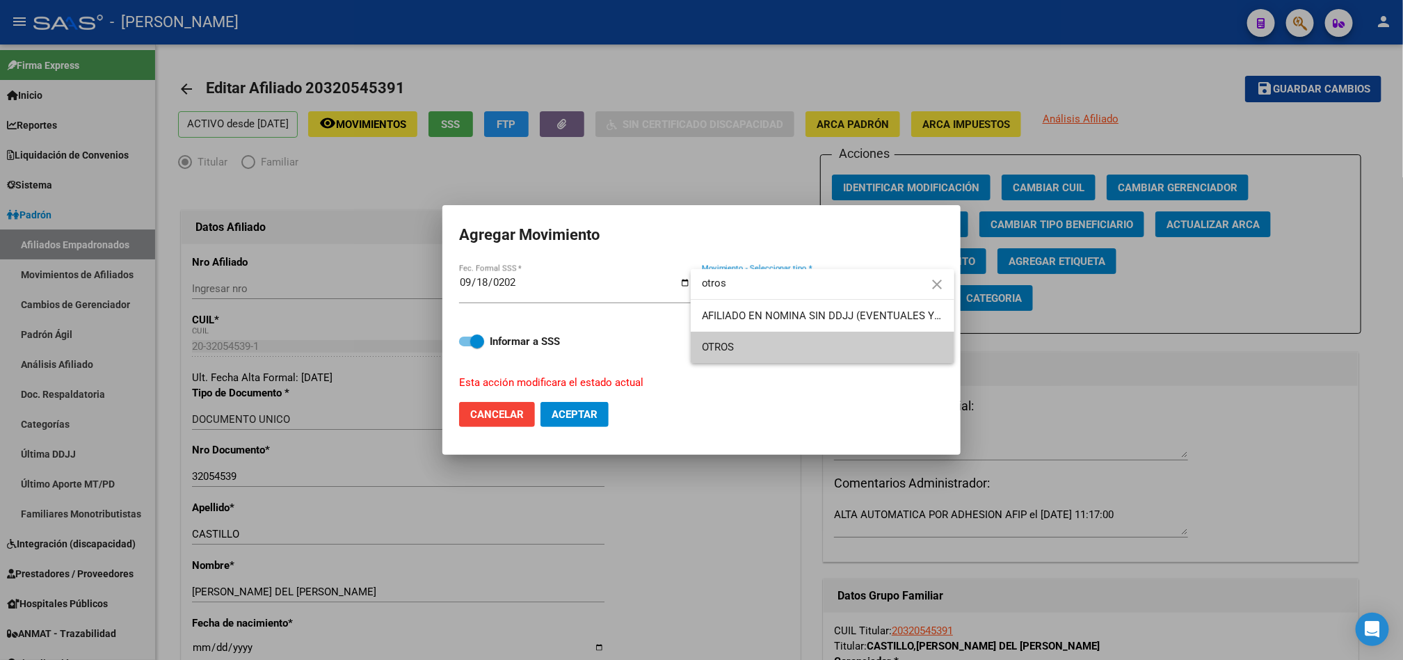
type input "otros"
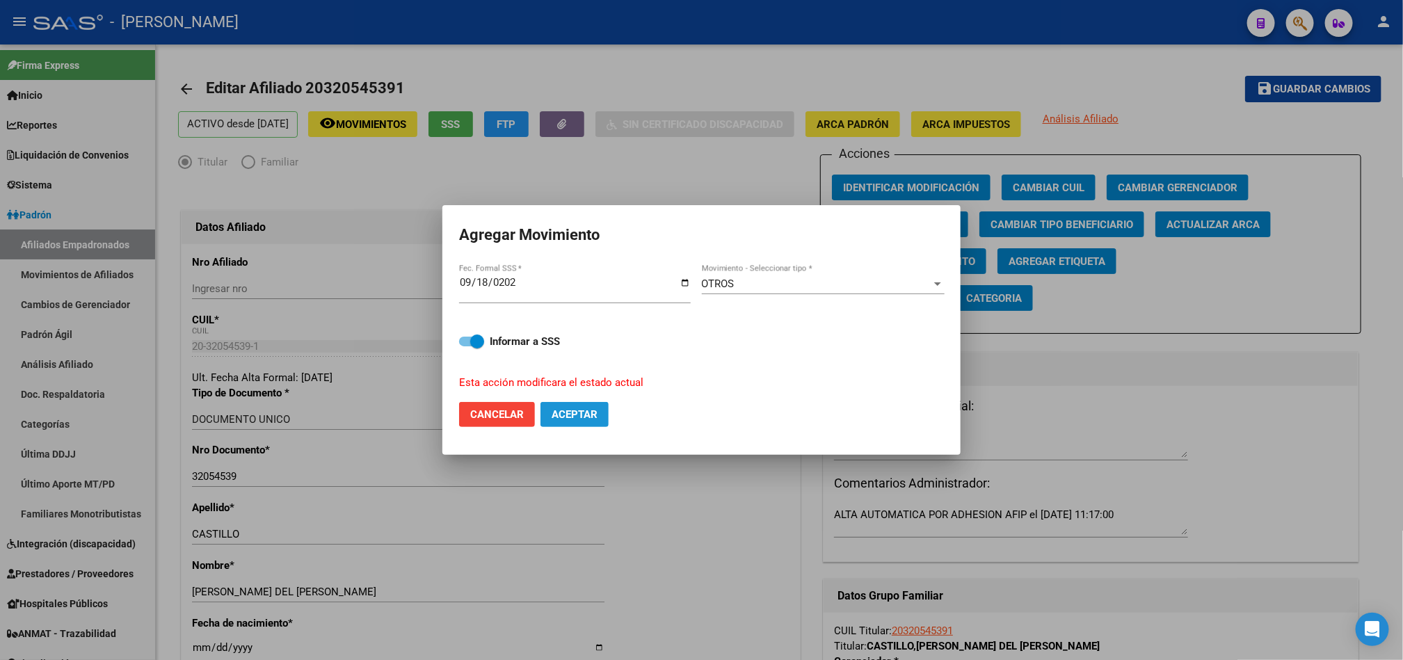
click at [572, 417] on span "Aceptar" at bounding box center [575, 414] width 46 height 13
checkbox input "false"
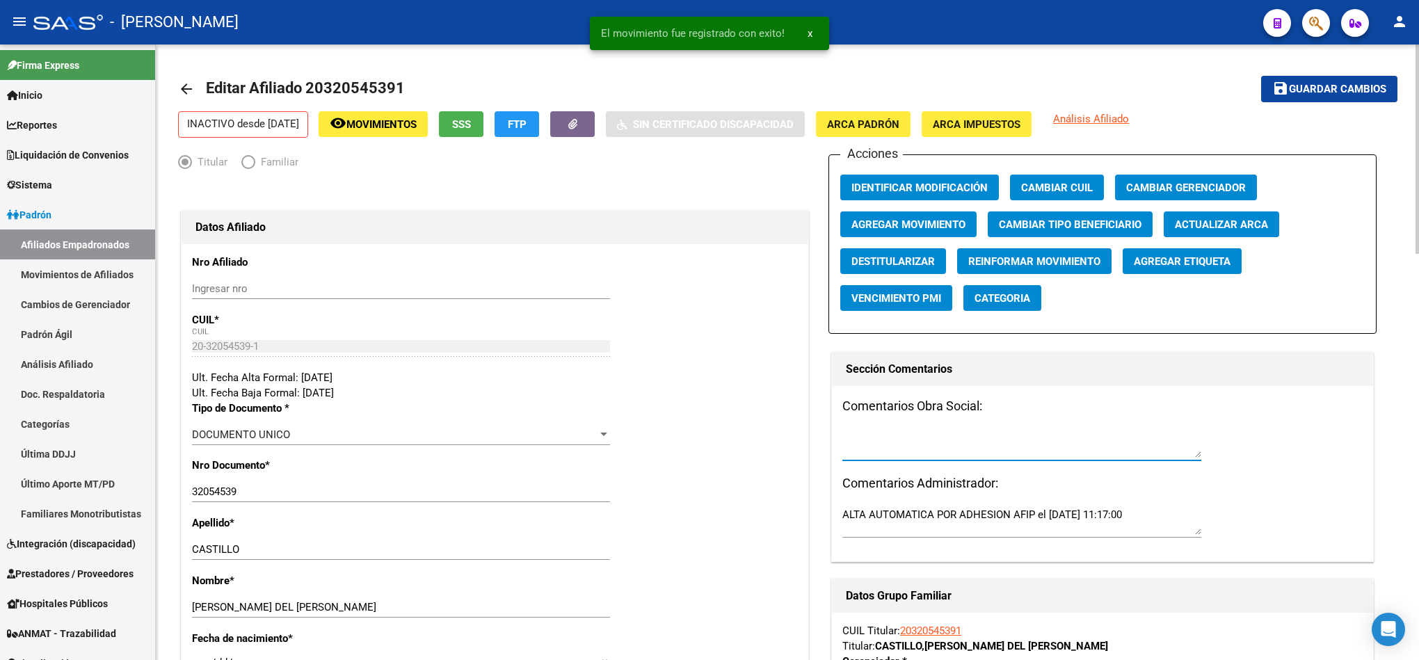
click at [982, 445] on textarea at bounding box center [1021, 444] width 359 height 28
type textarea "m"
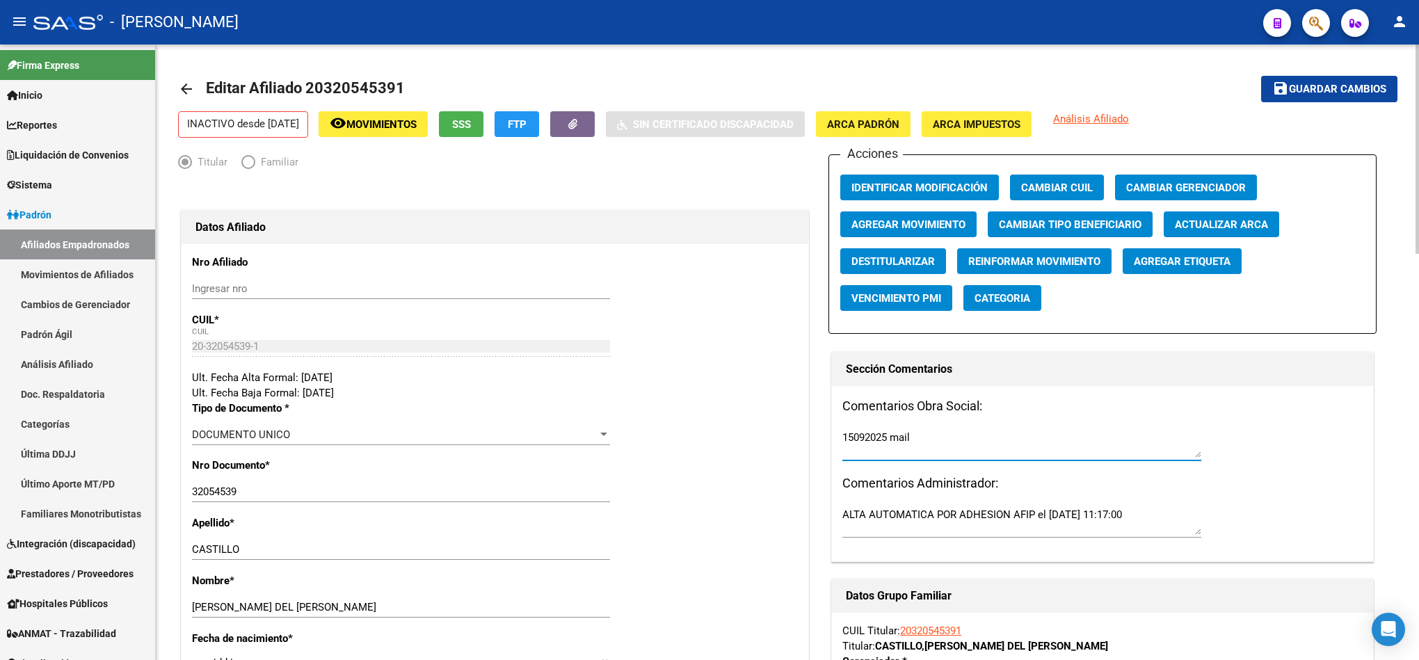
paste textarea "miércoles 17/9/2025 15:02"
type textarea "15092025 mail miércoles 17/9/2025 15:02"
click at [1332, 70] on mat-toolbar-row "save Guardar cambios" at bounding box center [1270, 89] width 253 height 45
click at [1332, 84] on span "Guardar cambios" at bounding box center [1337, 89] width 97 height 13
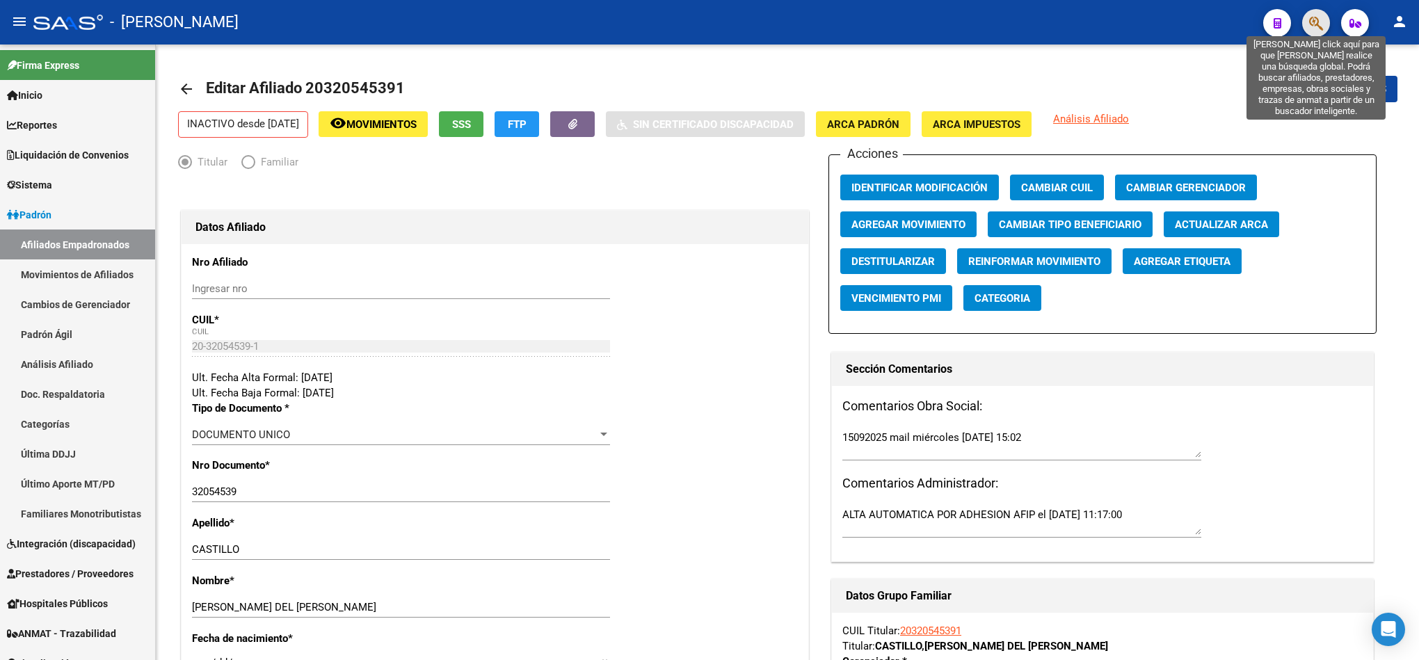
click at [1319, 29] on icon "button" at bounding box center [1316, 23] width 14 height 16
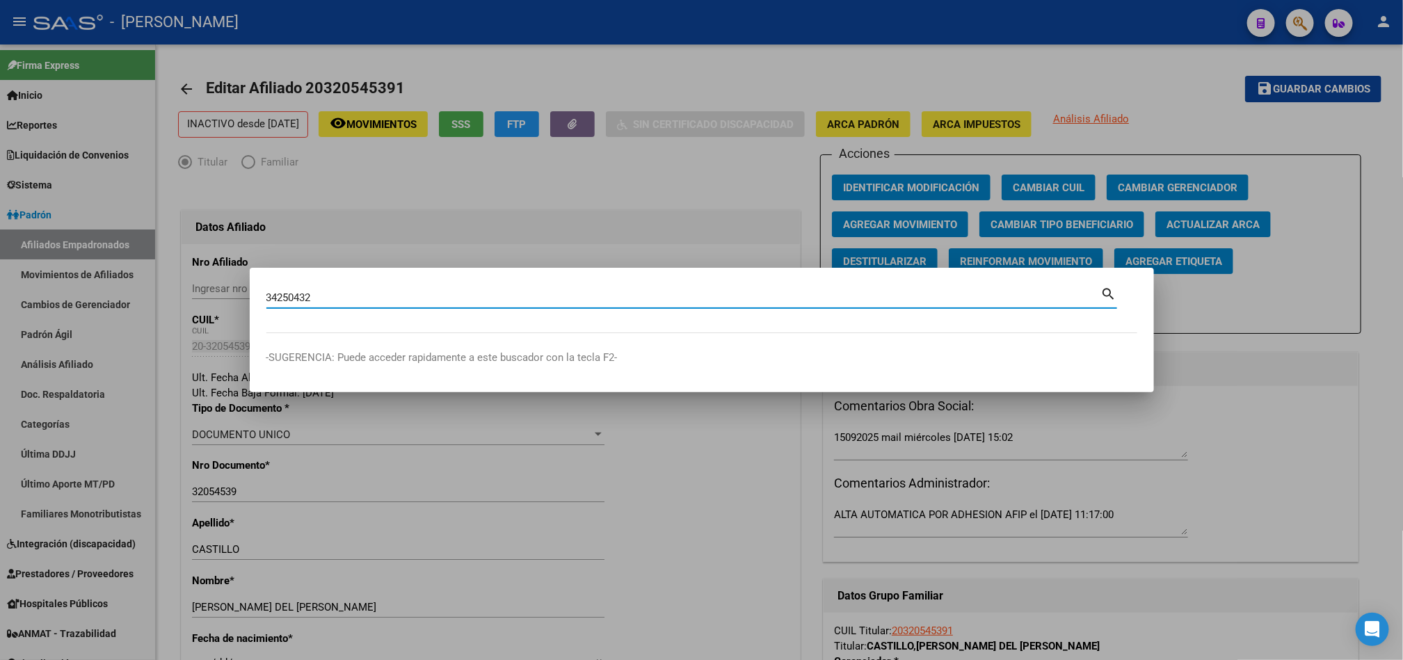
type input "34250432"
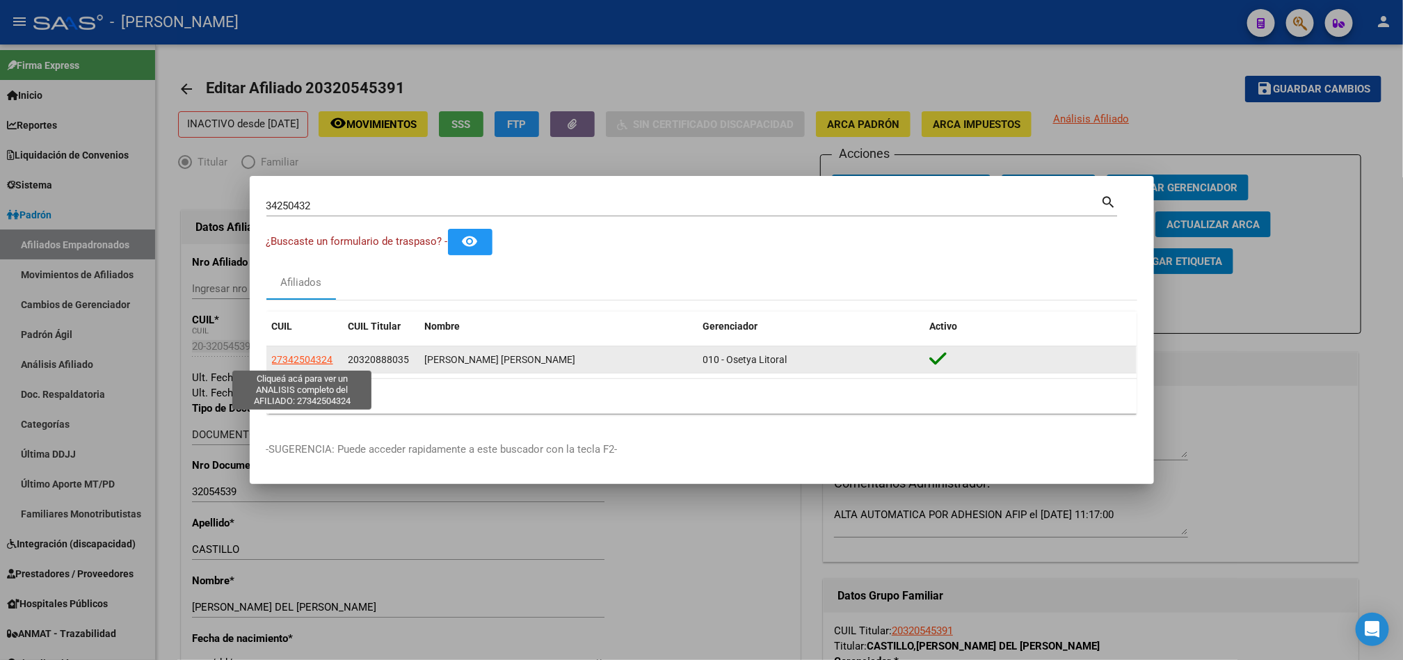
click at [305, 363] on span "27342504324" at bounding box center [302, 359] width 61 height 11
type textarea "27342504324"
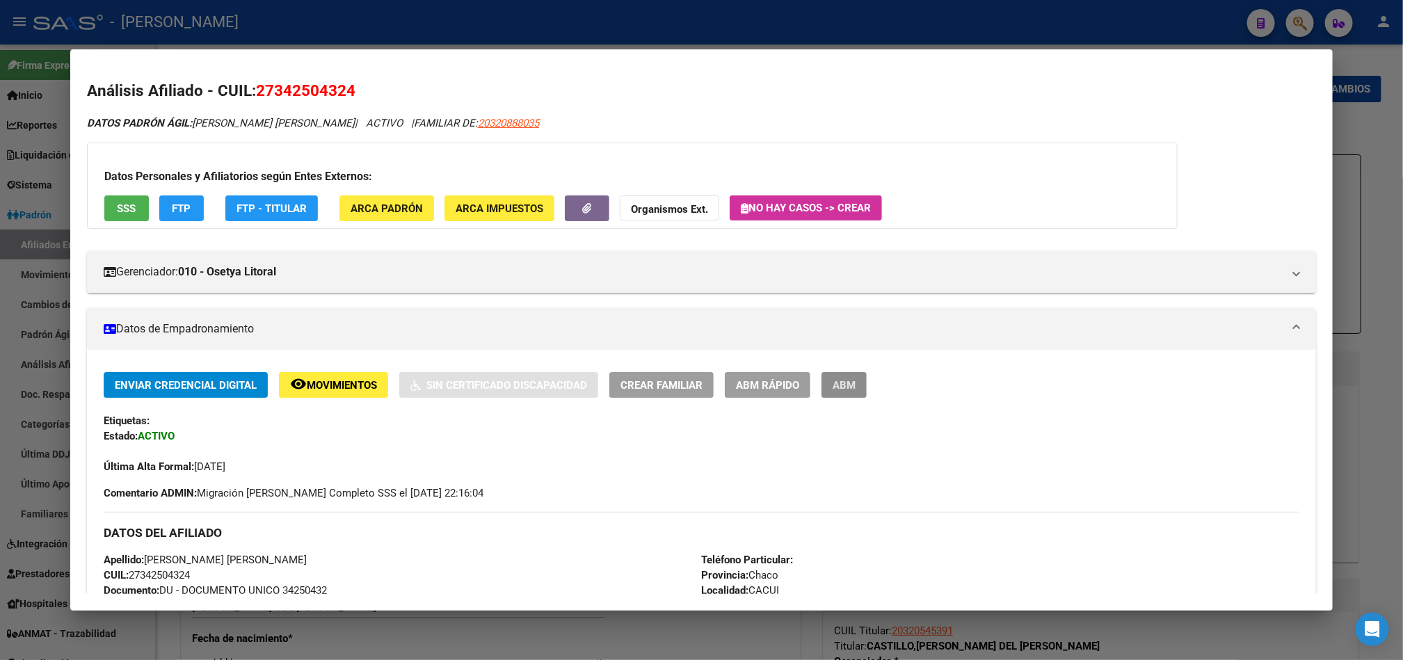
click at [841, 372] on button "ABM" at bounding box center [844, 385] width 45 height 26
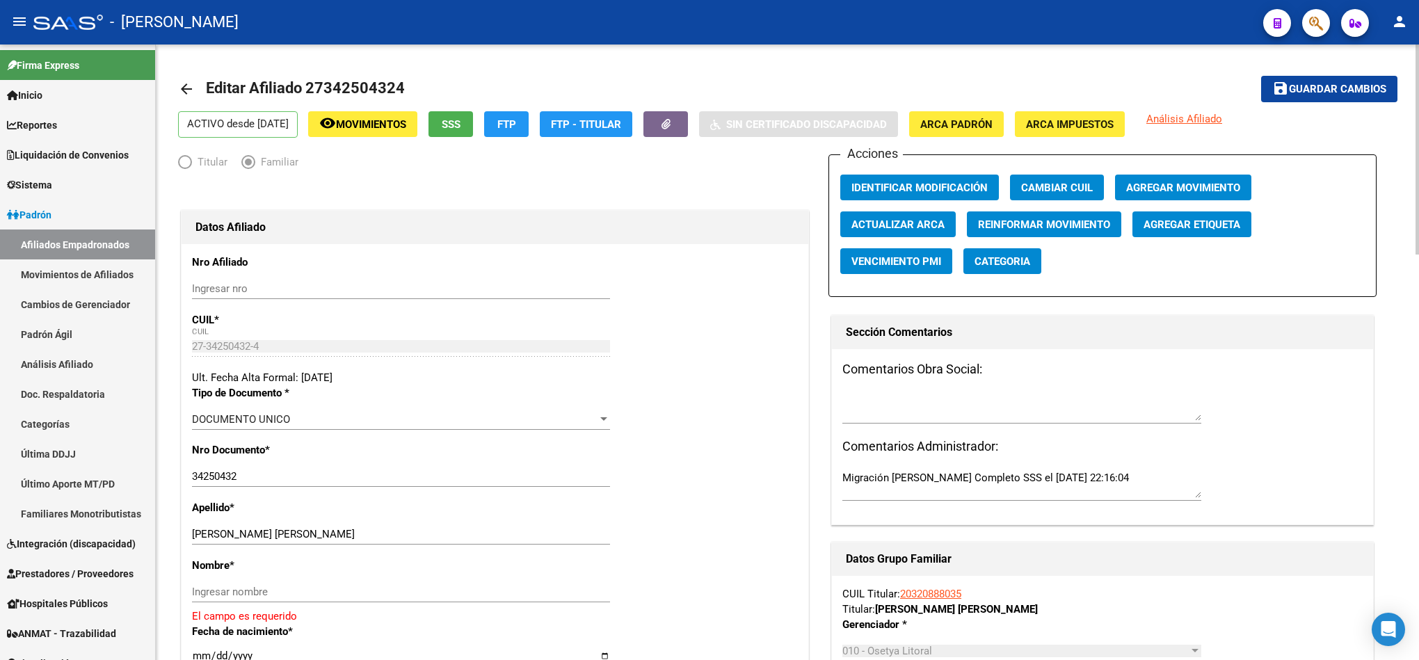
click at [1204, 190] on span "Agregar Movimiento" at bounding box center [1183, 188] width 114 height 13
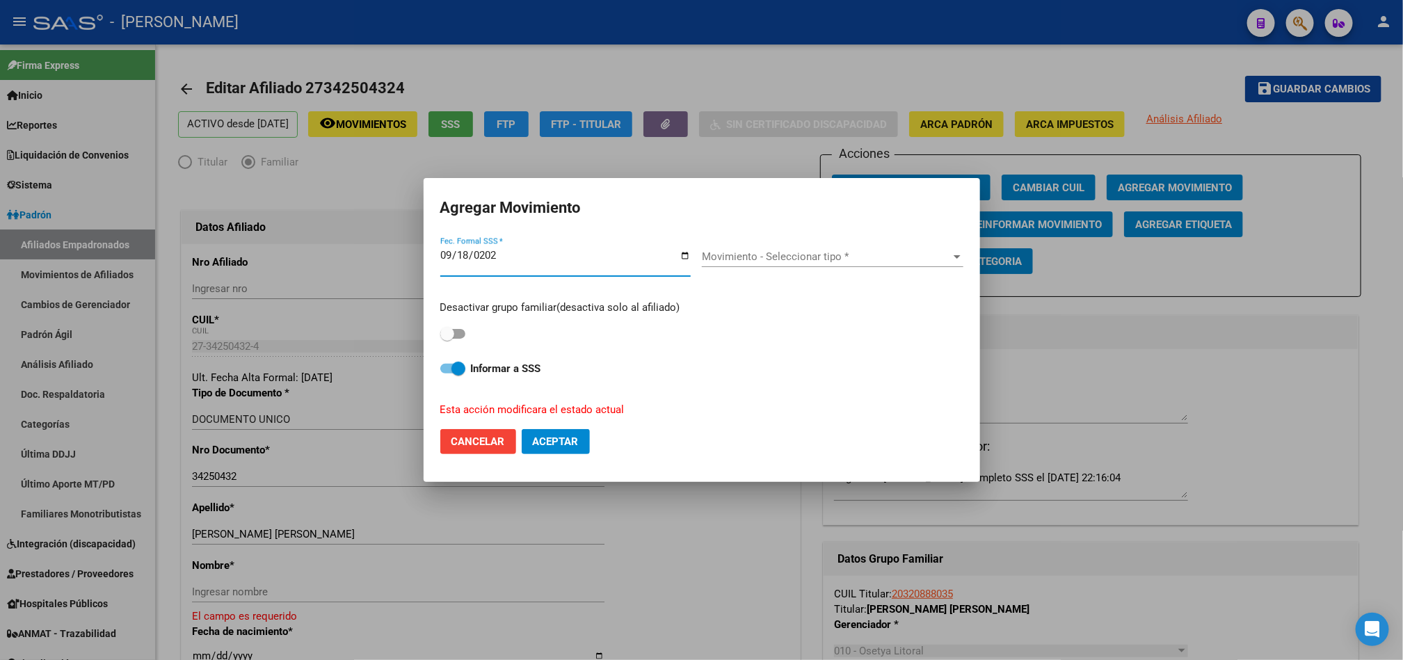
type input "2025-09-18"
drag, startPoint x: 457, startPoint y: 334, endPoint x: 559, endPoint y: 269, distance: 121.0
click at [456, 333] on span at bounding box center [452, 334] width 25 height 10
click at [447, 339] on input "checkbox" at bounding box center [447, 339] width 1 height 1
checkbox input "true"
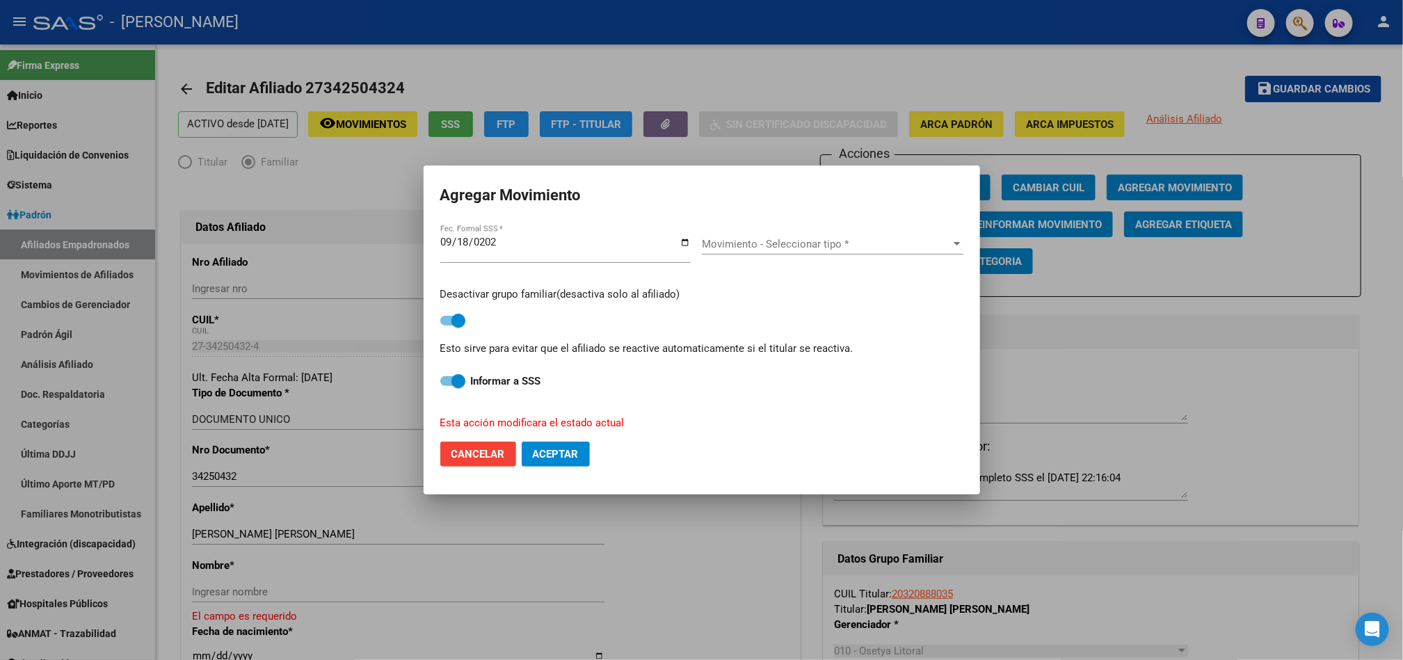
click at [777, 248] on span "Movimiento - Seleccionar tipo *" at bounding box center [826, 244] width 249 height 13
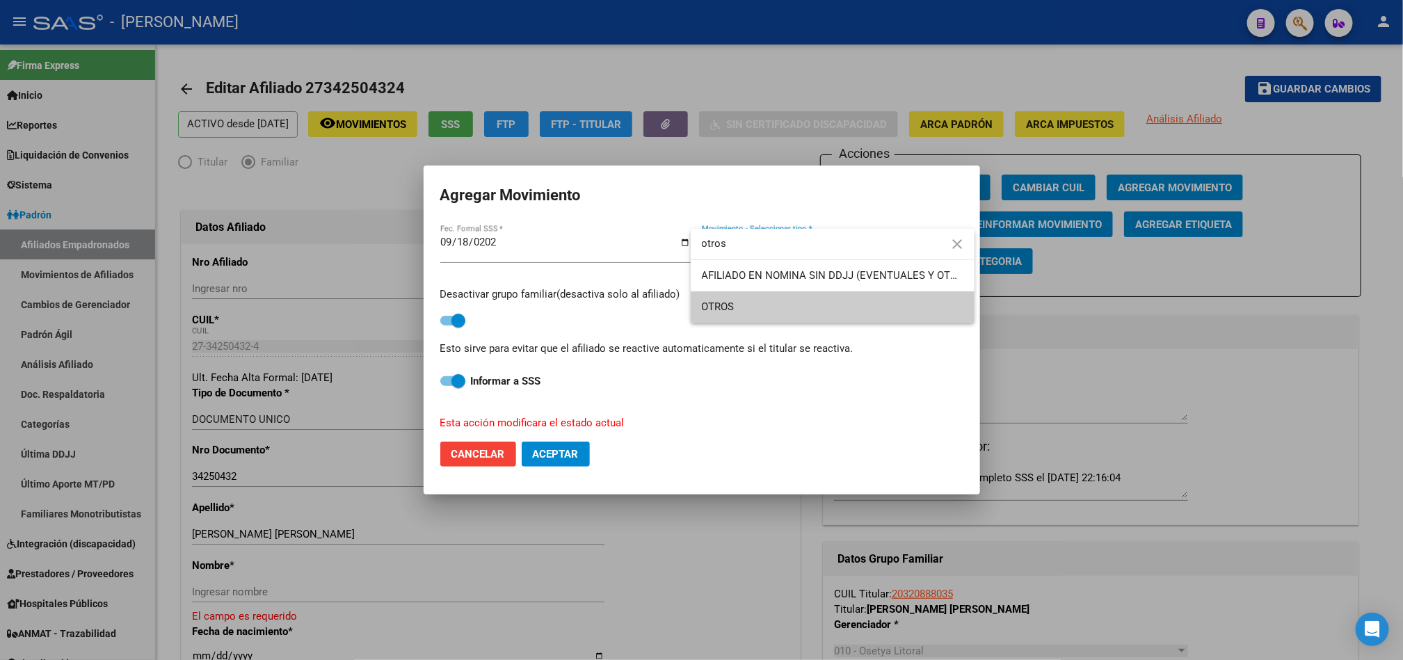
type input "otros"
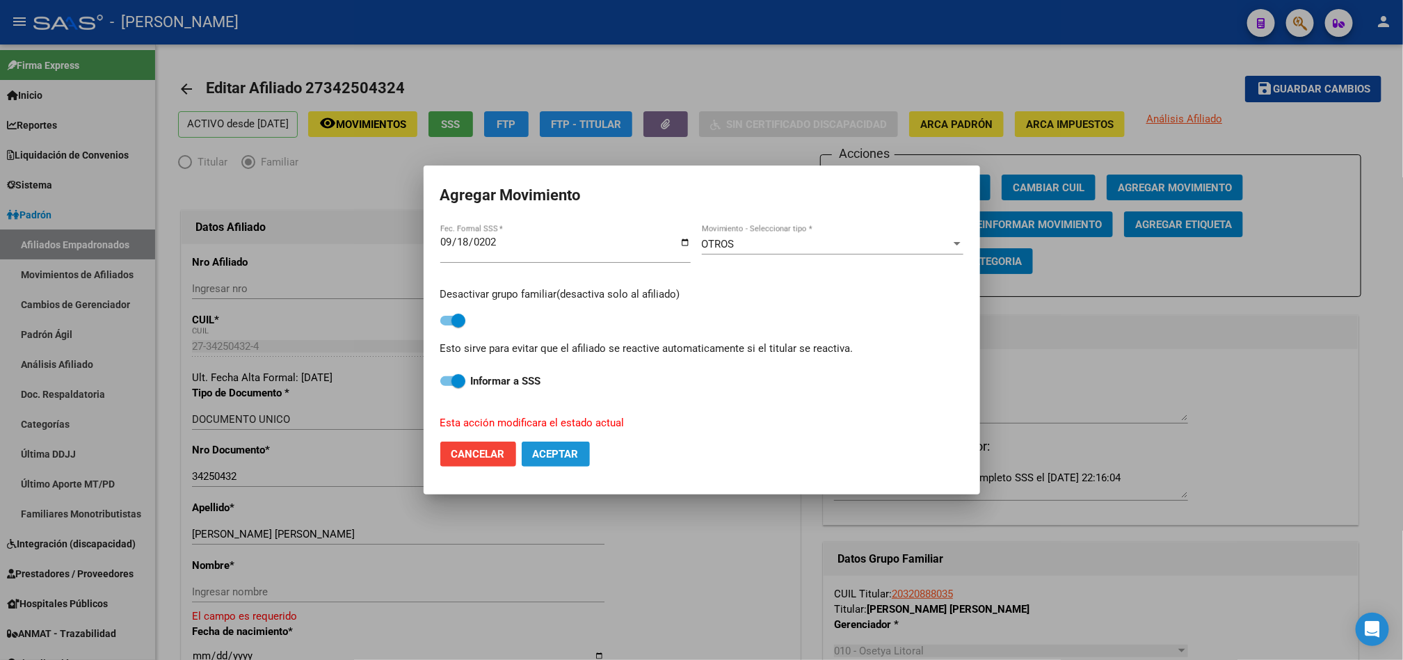
click at [568, 449] on span "Aceptar" at bounding box center [556, 454] width 46 height 13
checkbox input "false"
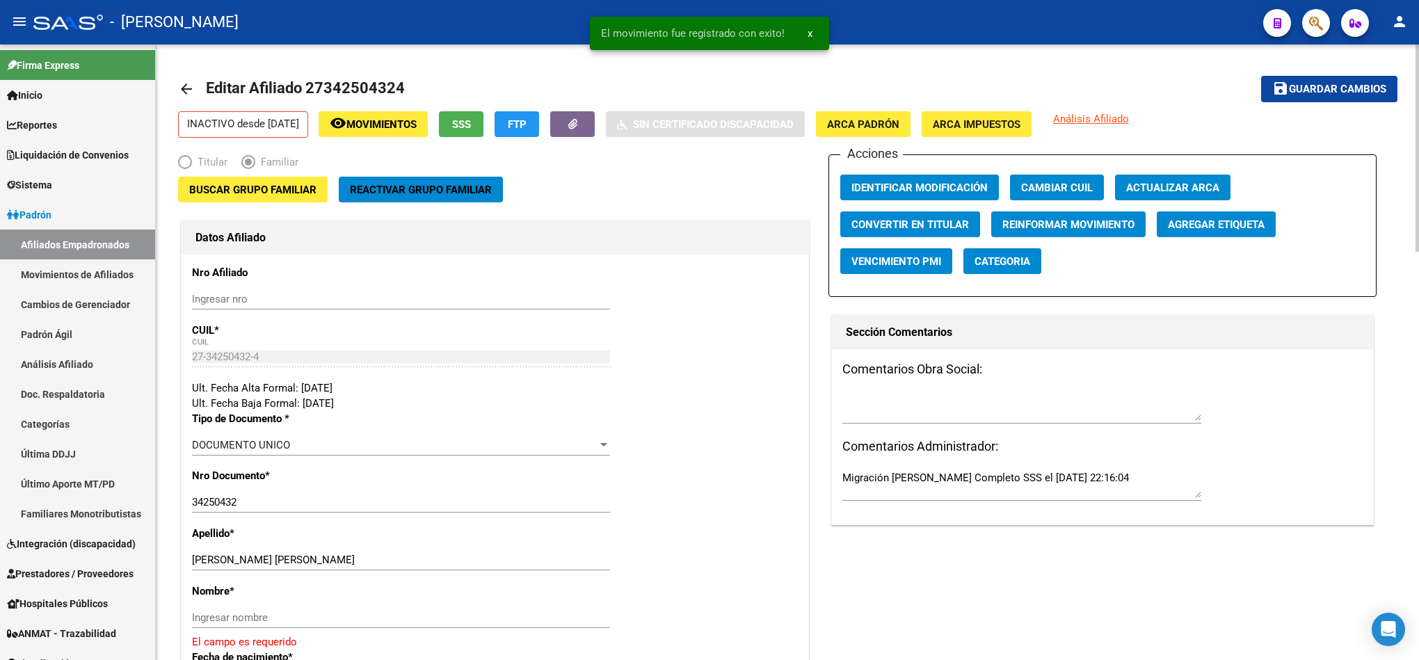
click at [253, 550] on div "HIDALGO TAMARA ANDREA Ingresar apellido" at bounding box center [401, 560] width 418 height 21
click at [255, 556] on input "HIDALGO TAMARA ANDREA" at bounding box center [401, 560] width 418 height 13
drag, startPoint x: 255, startPoint y: 556, endPoint x: 330, endPoint y: 560, distance: 75.2
click at [330, 560] on input "HIDALGO TAMARA ANDREA" at bounding box center [401, 560] width 418 height 13
type input "HIDALGO"
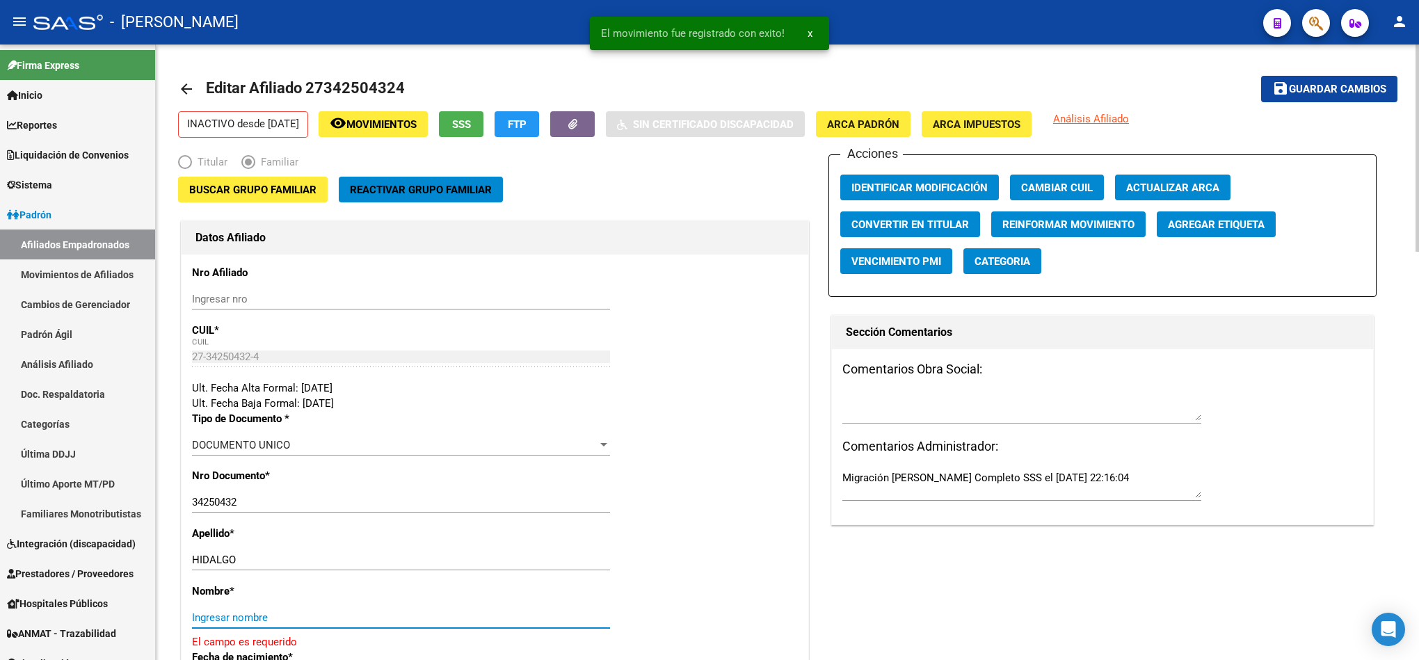
click at [296, 612] on input "Ingresar nombre" at bounding box center [401, 617] width 418 height 13
paste input "TAMARA ANDREA"
type input "TAMARA ANDREA"
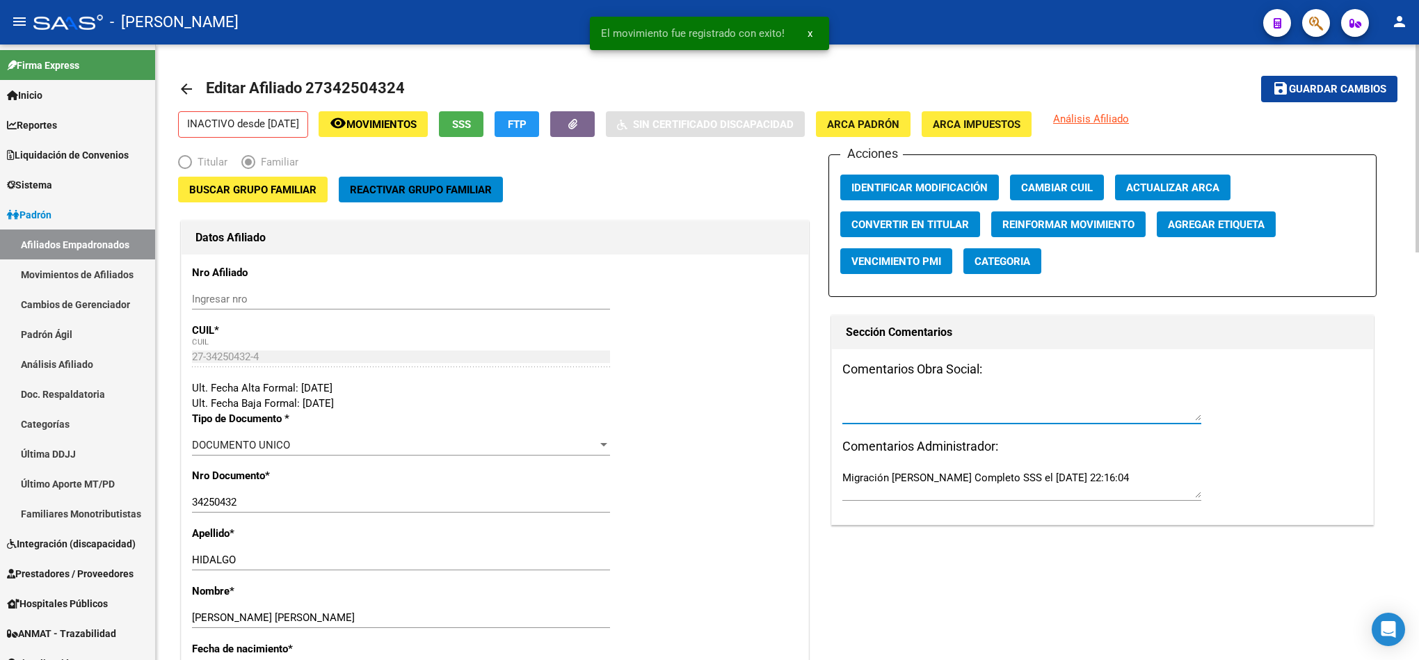
click at [954, 394] on textarea at bounding box center [1021, 407] width 359 height 28
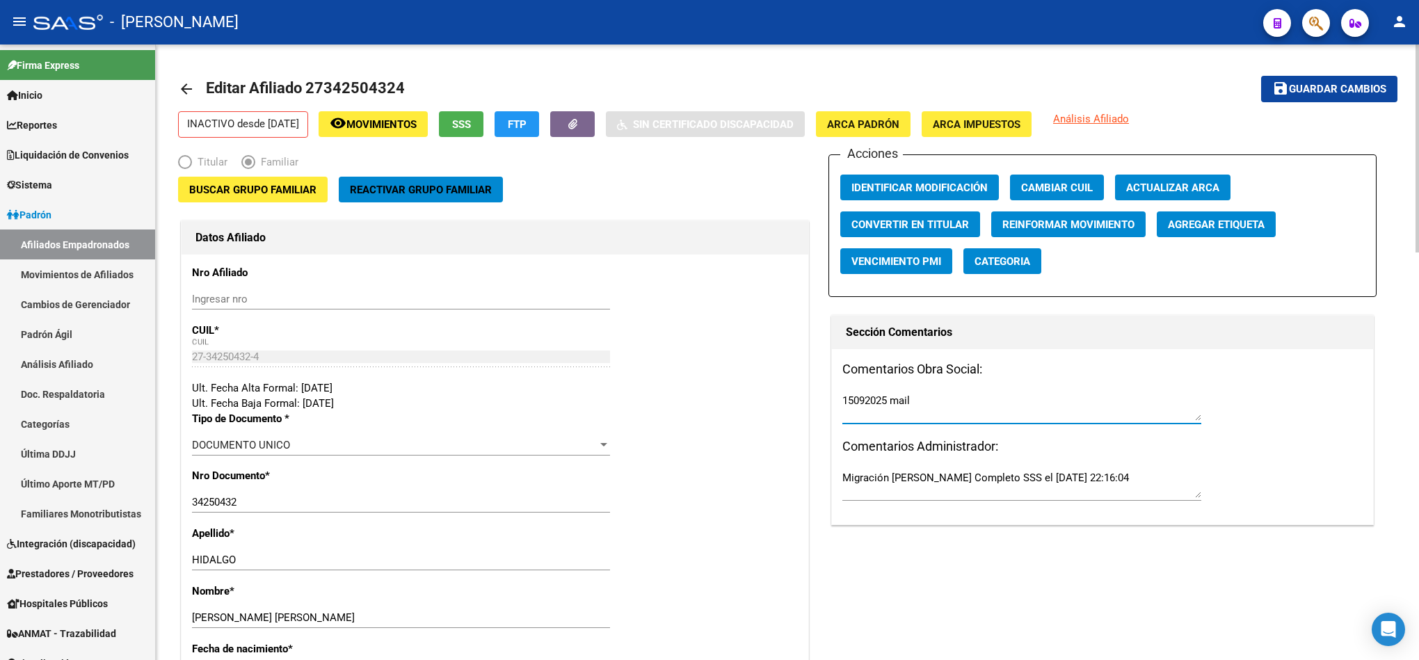
paste textarea "miércoles 17/9/2025 15:05"
type textarea "15092025 mail miércoles 17/9/2025 15:05"
click at [1277, 90] on mat-icon "save" at bounding box center [1280, 88] width 17 height 17
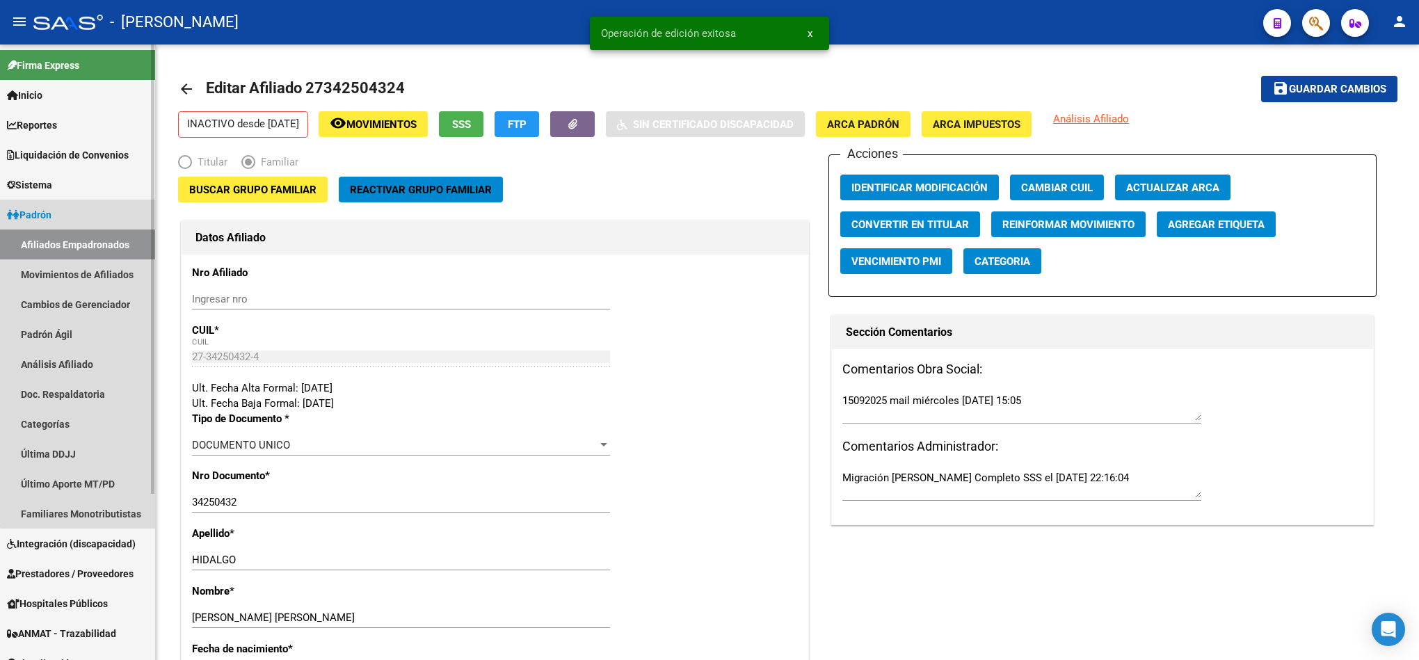
click at [115, 255] on link "Afiliados Empadronados" at bounding box center [77, 245] width 155 height 30
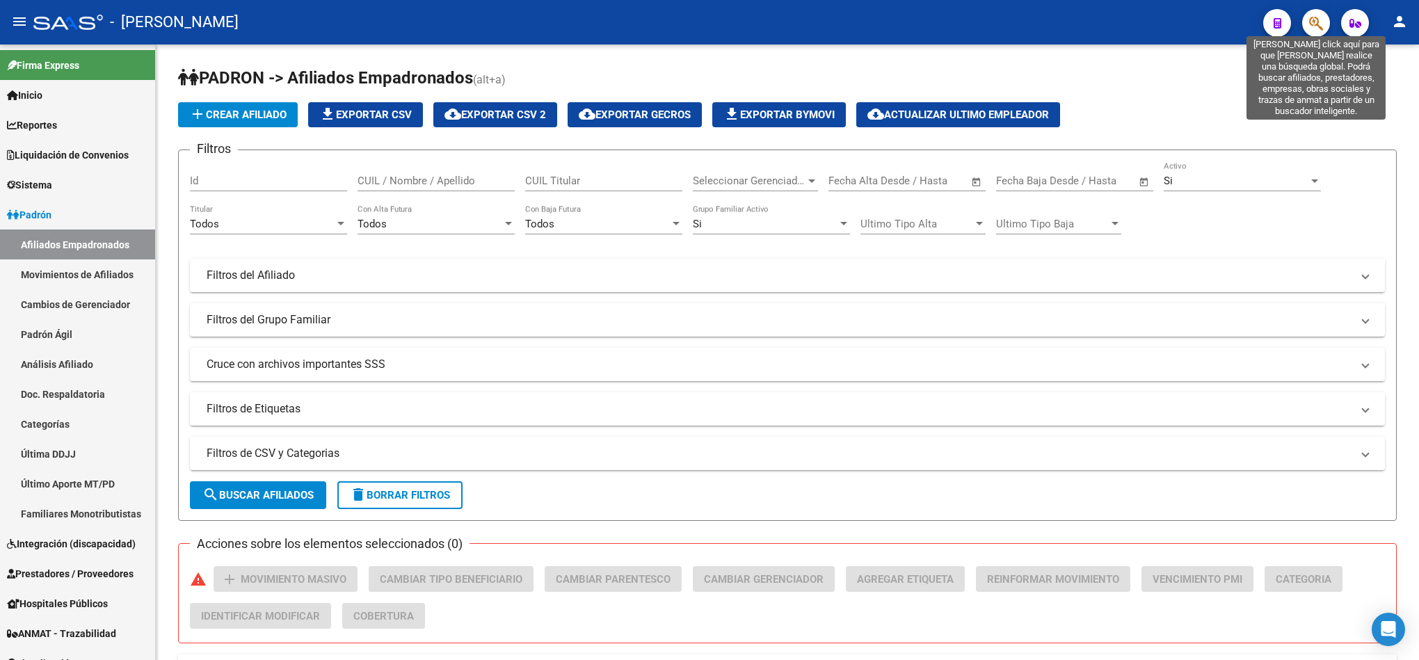
click at [1319, 27] on icon "button" at bounding box center [1316, 23] width 14 height 16
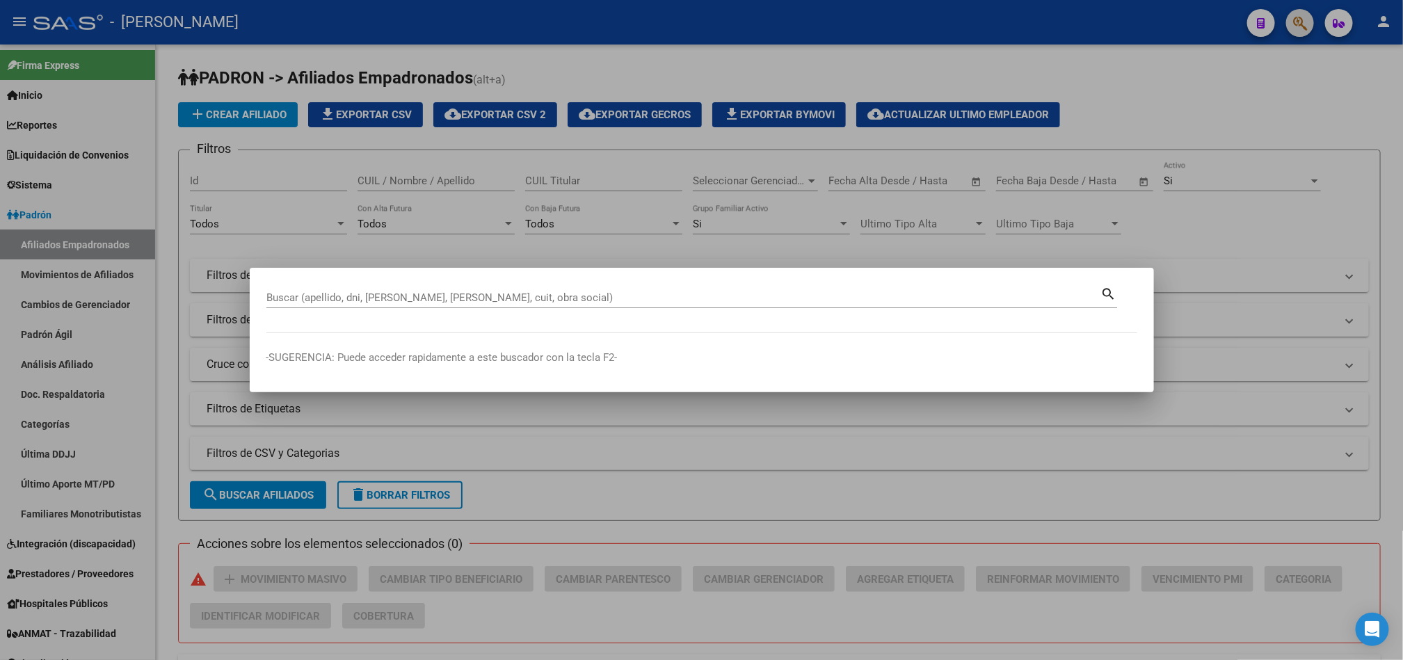
paste input "44.160.163"
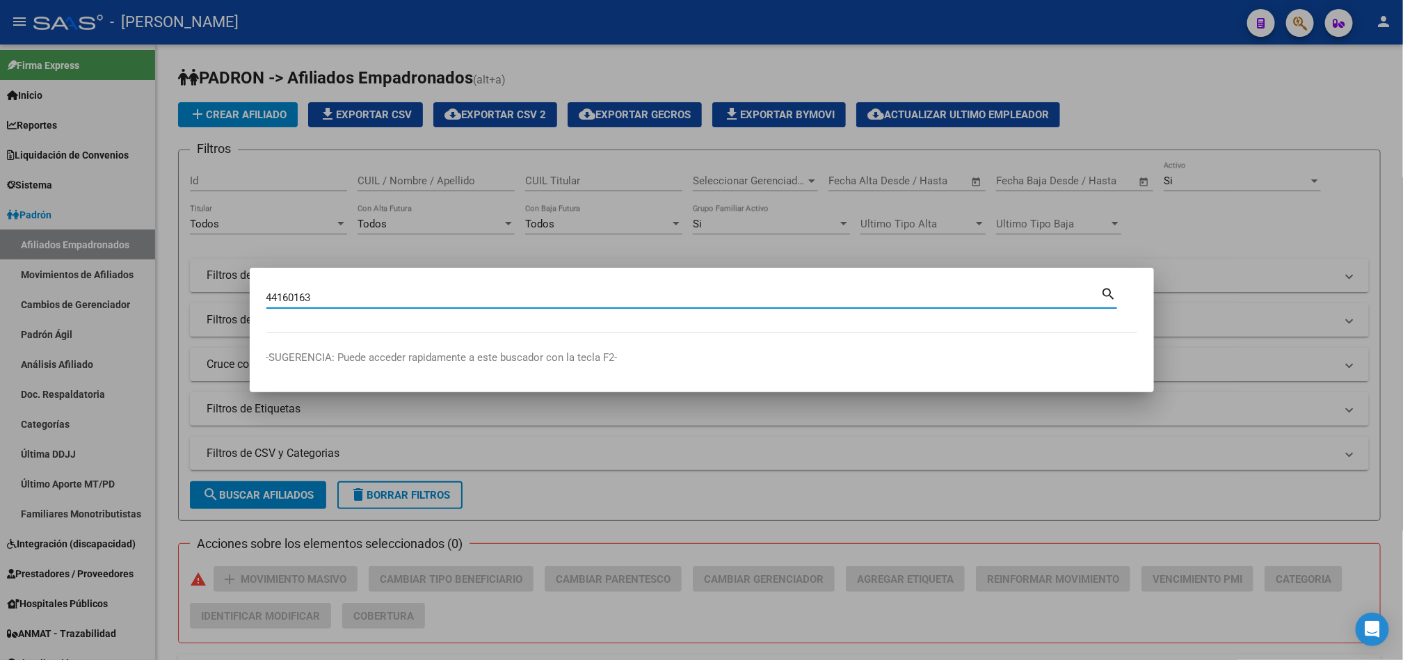
type input "44160163"
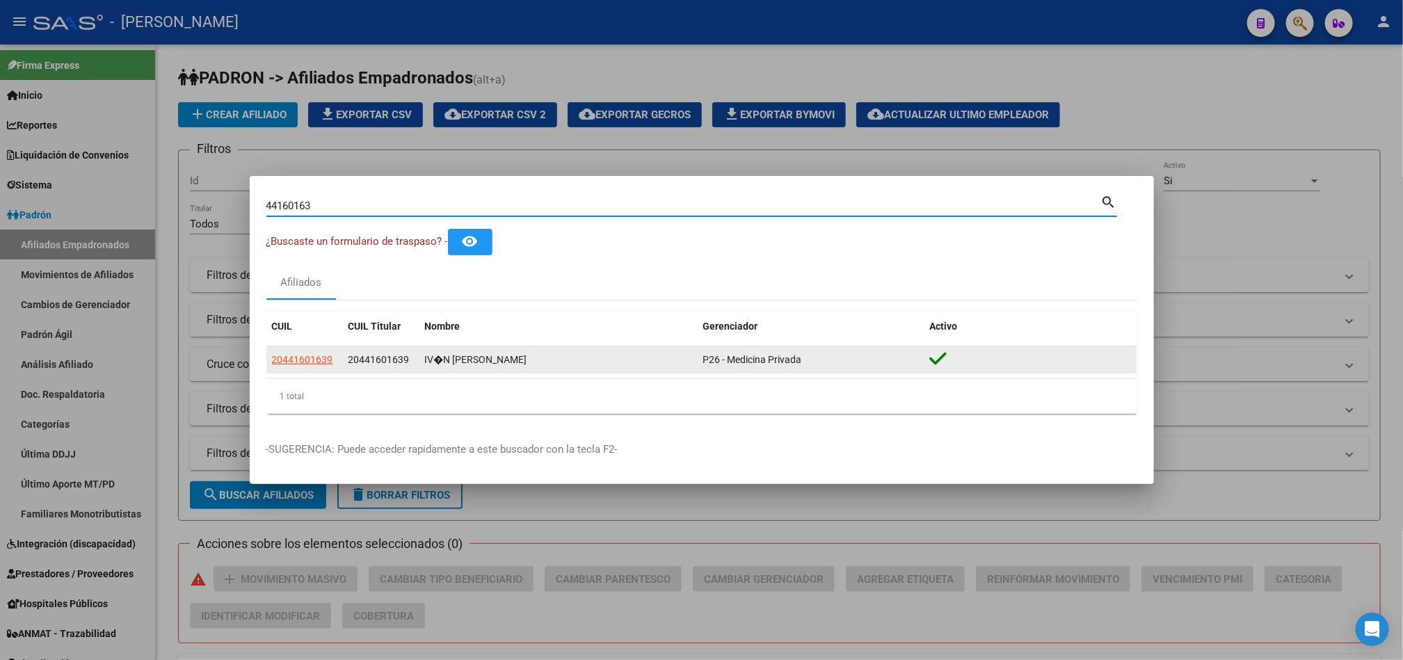
click at [374, 362] on span "20441601639" at bounding box center [379, 359] width 61 height 11
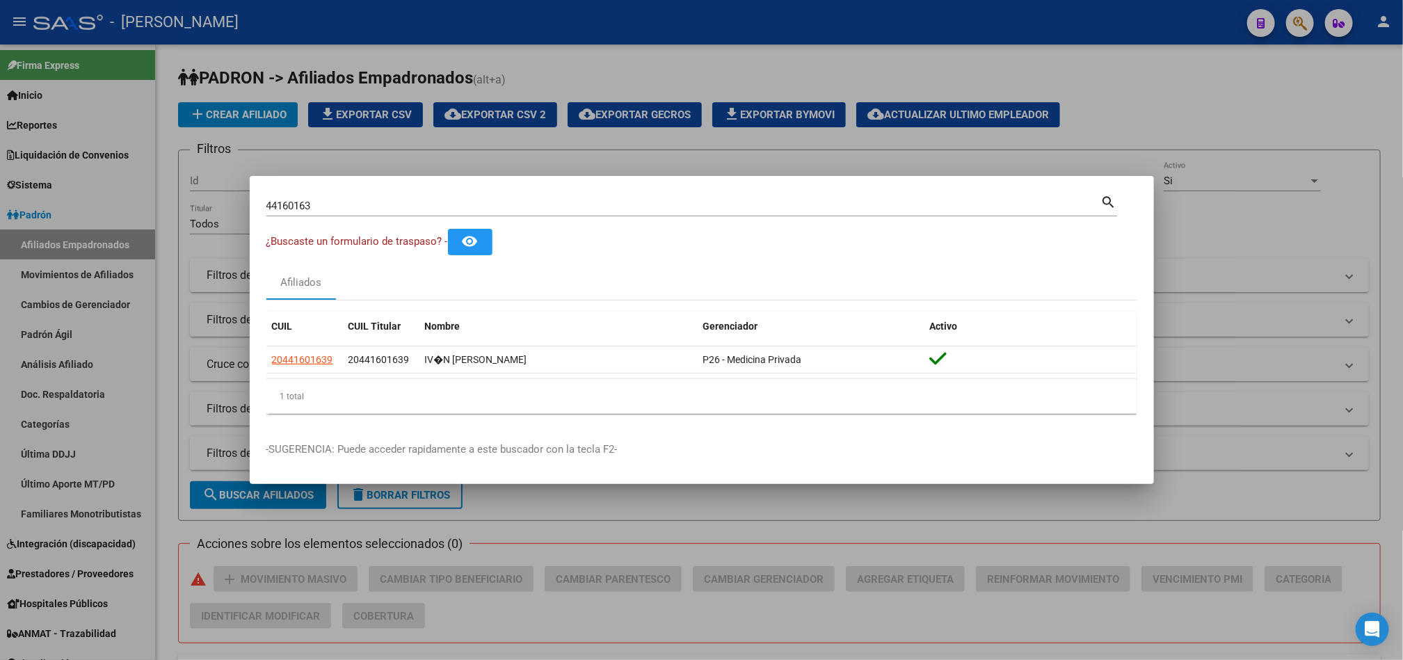
copy span "20441601639"
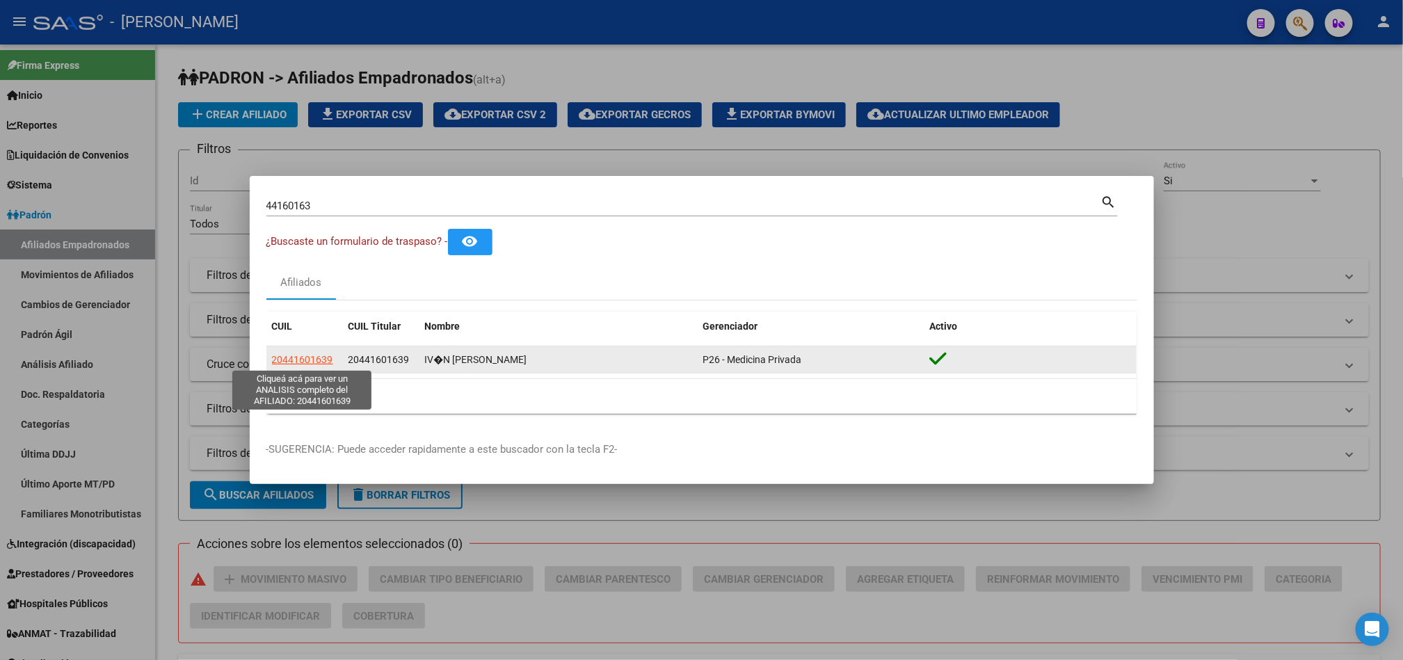
click at [299, 354] on span "20441601639" at bounding box center [302, 359] width 61 height 11
type textarea "20441601639"
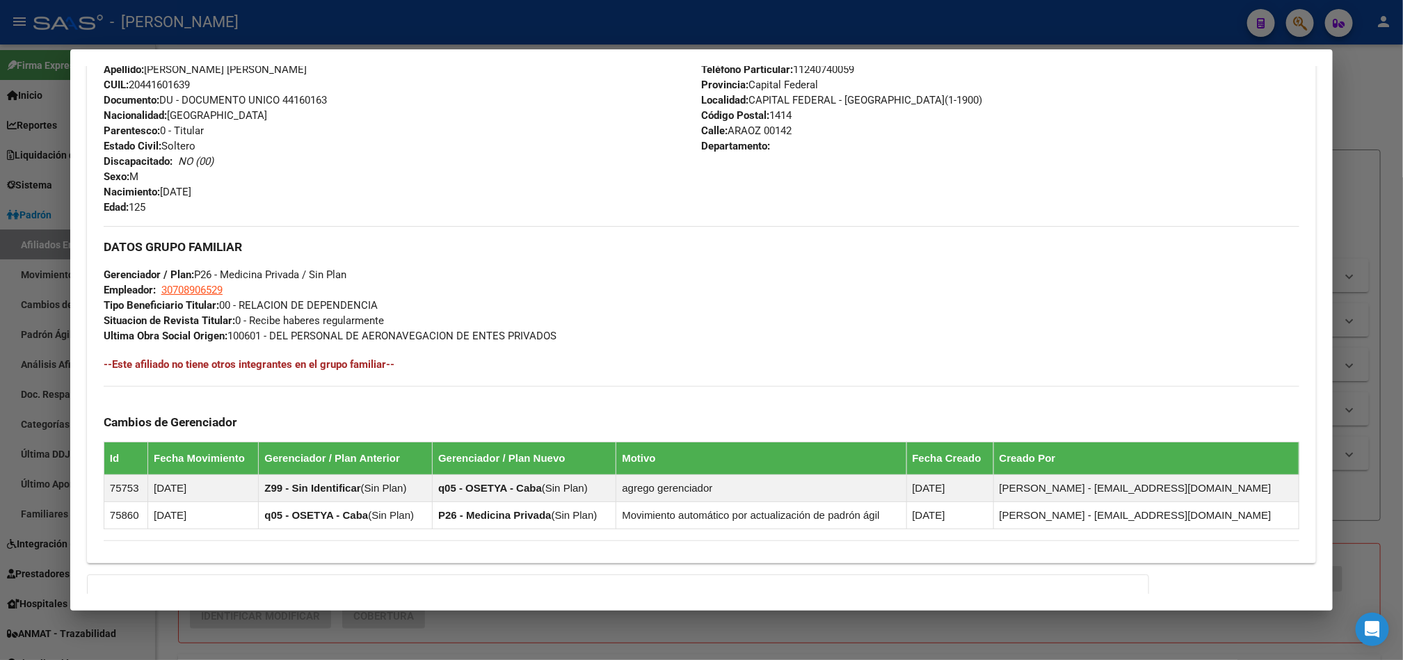
scroll to position [660, 0]
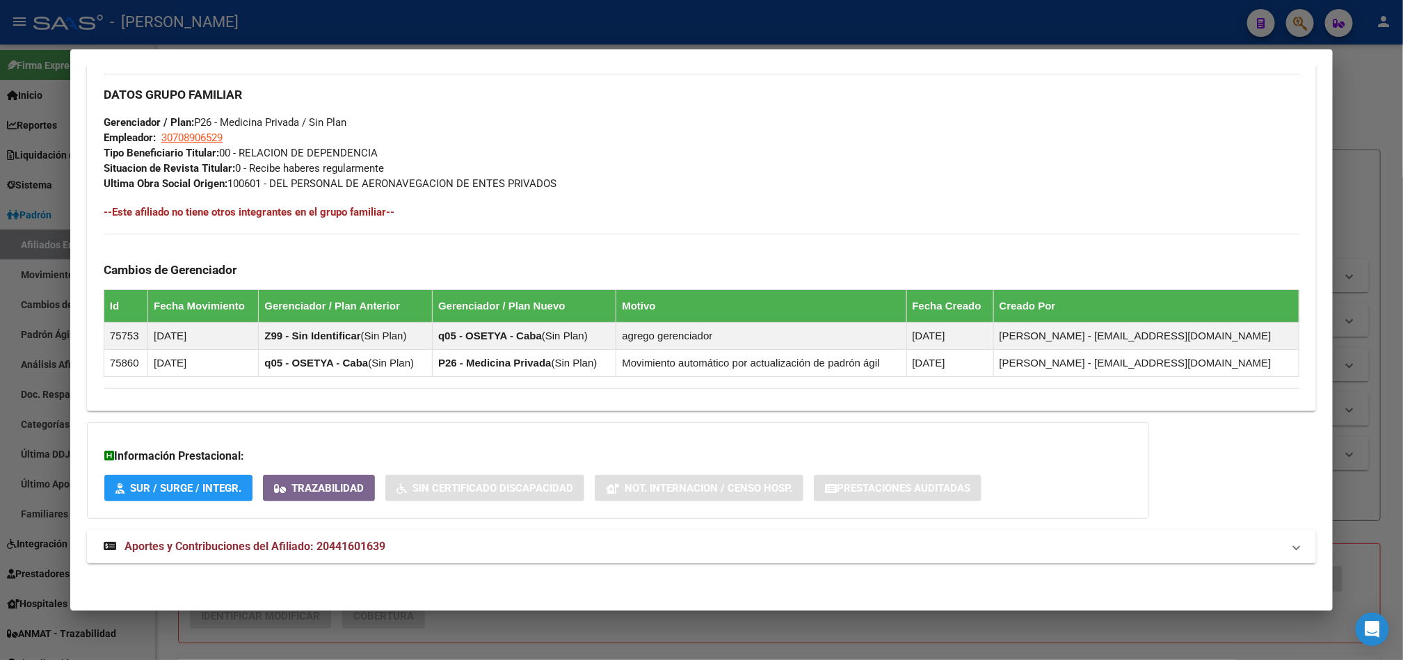
click at [397, 545] on mat-panel-title "Aportes y Contribuciones del Afiliado: 20441601639" at bounding box center [693, 546] width 1179 height 17
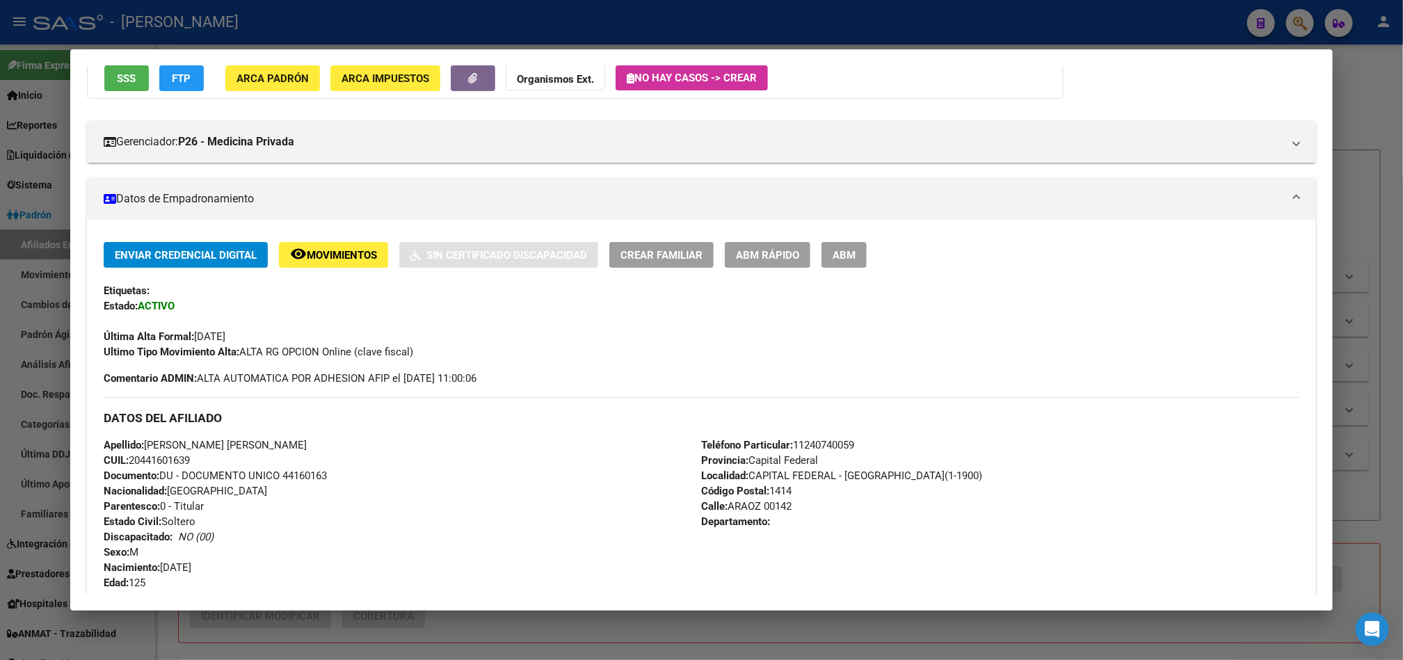
scroll to position [0, 0]
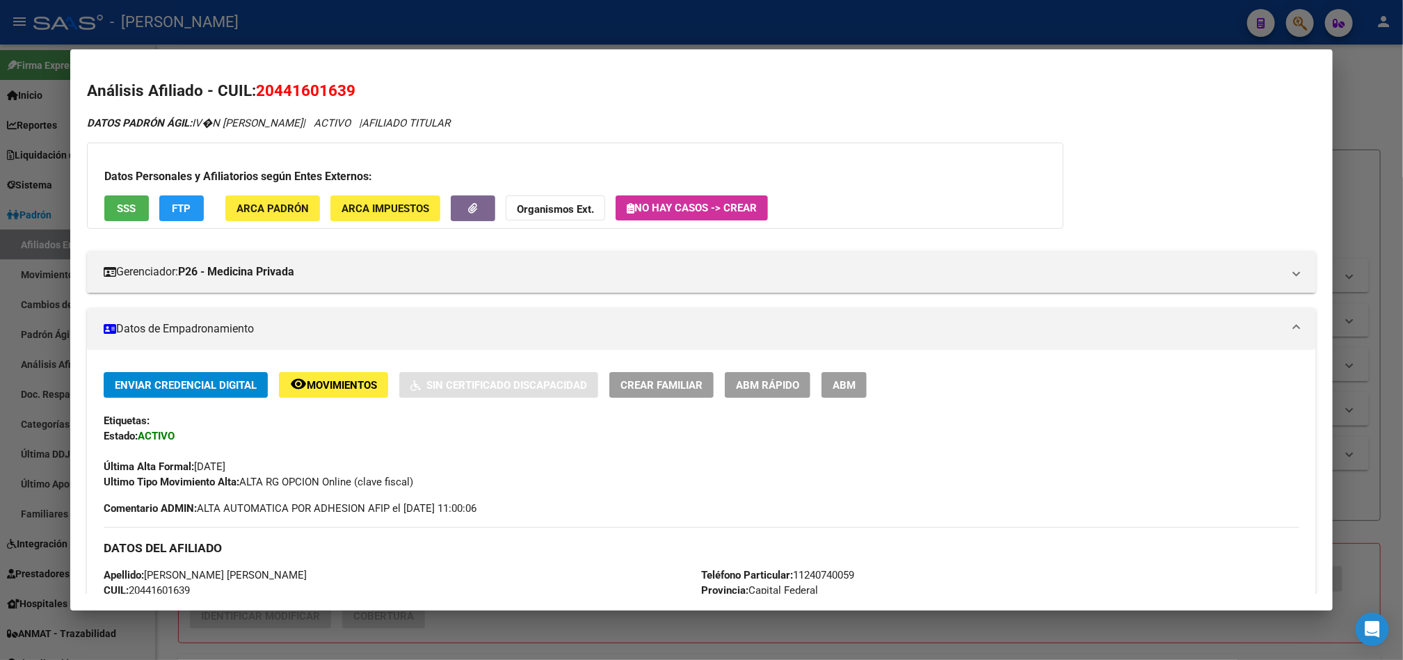
drag, startPoint x: 268, startPoint y: 97, endPoint x: 338, endPoint y: 96, distance: 70.3
click at [338, 96] on span "20441601639" at bounding box center [305, 90] width 99 height 18
copy span "44160163"
